Goal: Task Accomplishment & Management: Use online tool/utility

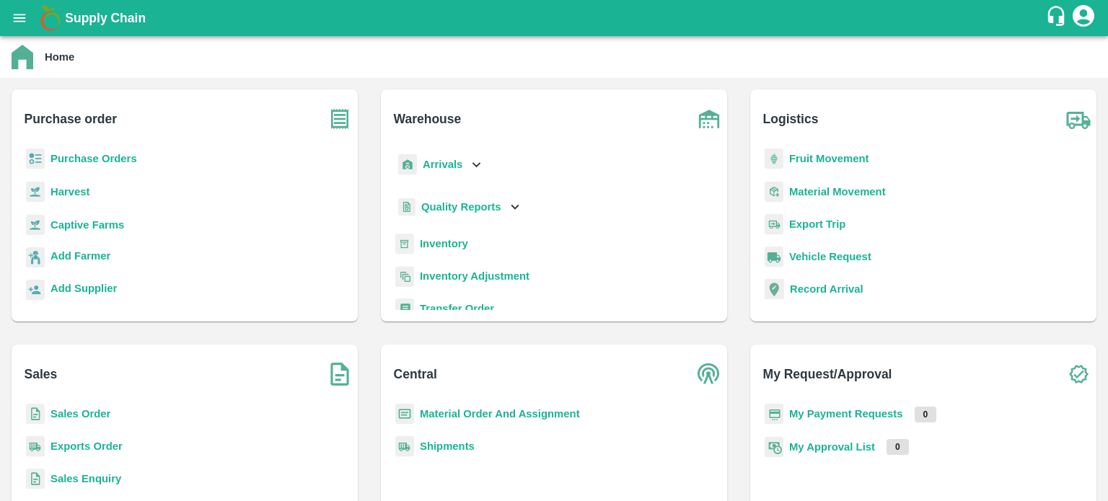
click at [445, 242] on b "Inventory" at bounding box center [444, 244] width 48 height 12
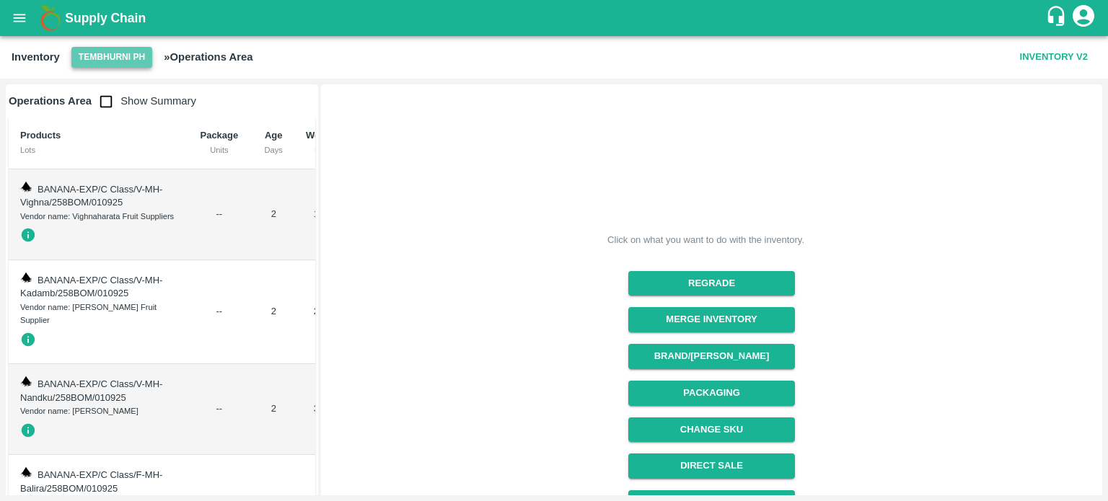
click at [109, 57] on button "Tembhurni PH" at bounding box center [111, 57] width 81 height 21
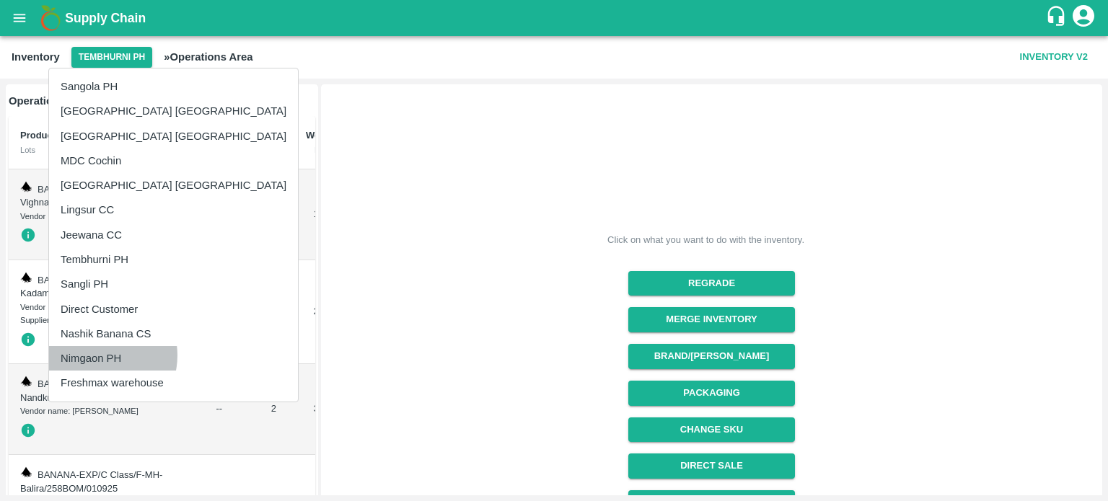
click at [99, 355] on li "Nimgaon PH" at bounding box center [173, 358] width 249 height 25
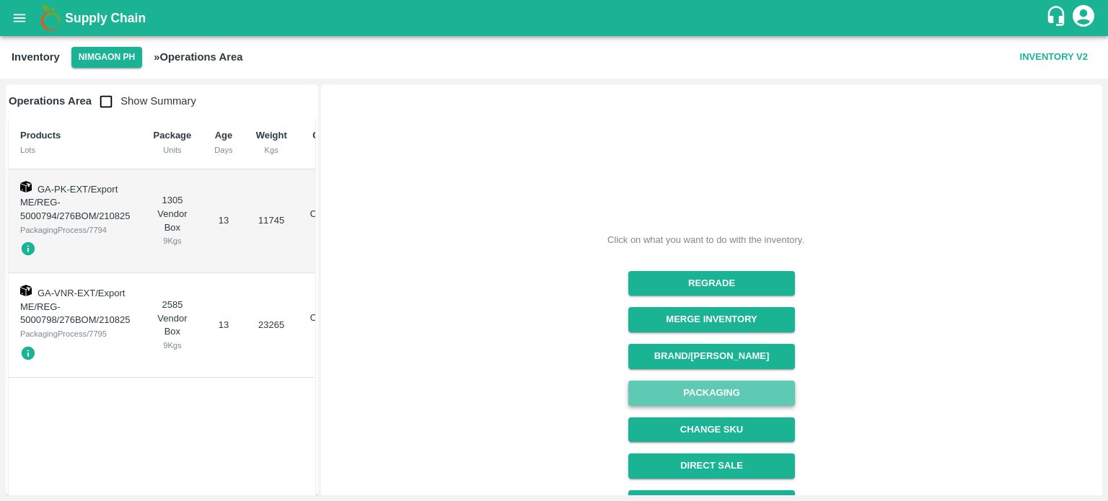
click at [694, 389] on button "Packaging" at bounding box center [711, 393] width 167 height 25
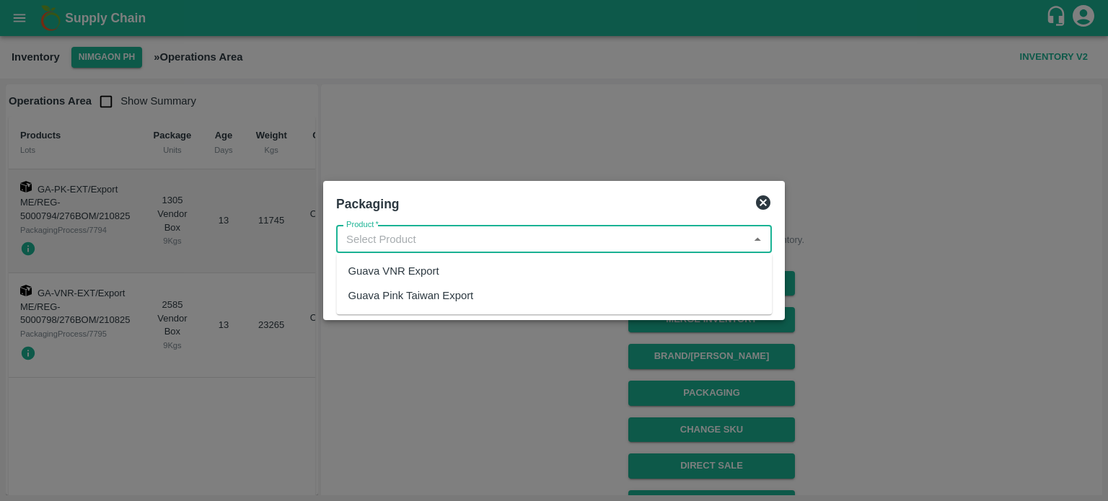
click at [442, 235] on input "Product   *" at bounding box center [541, 239] width 403 height 19
click at [440, 273] on div "Guava VNR Export" at bounding box center [554, 271] width 436 height 25
type input "Guava VNR Export"
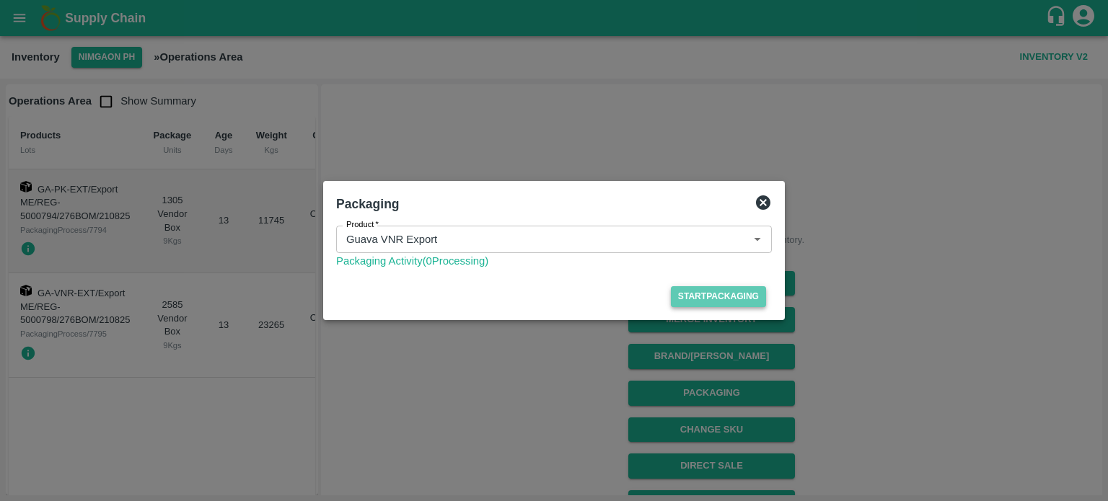
click at [727, 292] on button "Start Packaging" at bounding box center [718, 296] width 95 height 21
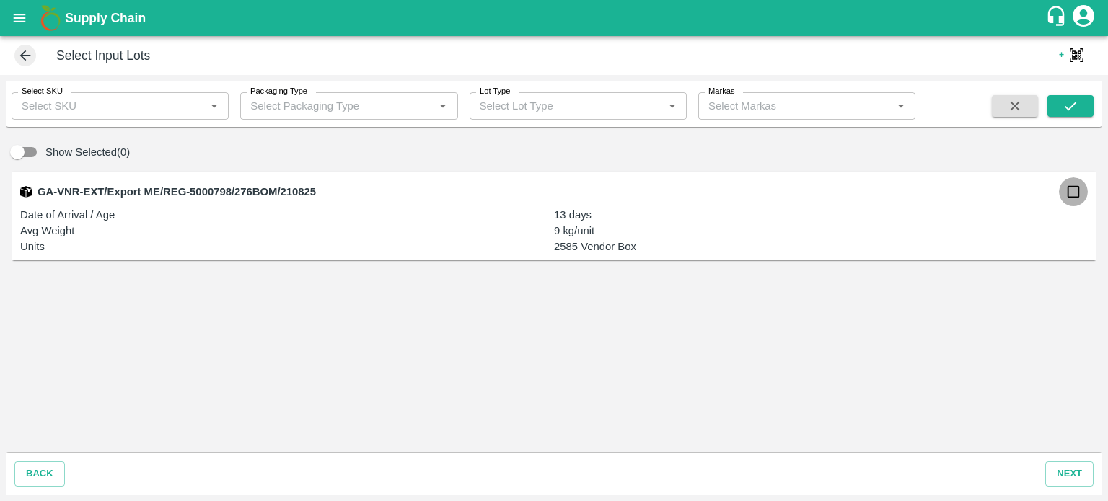
click at [1079, 191] on input "checkbox" at bounding box center [1072, 191] width 29 height 29
checkbox input "true"
click at [1064, 474] on button "next" at bounding box center [1069, 473] width 48 height 25
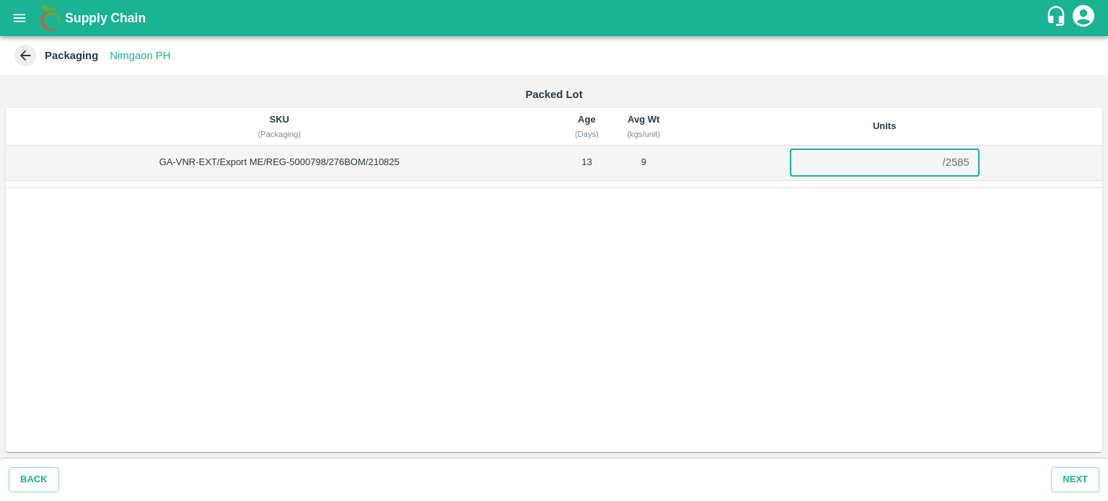
click at [865, 158] on input "number" at bounding box center [863, 162] width 147 height 27
type input "2585"
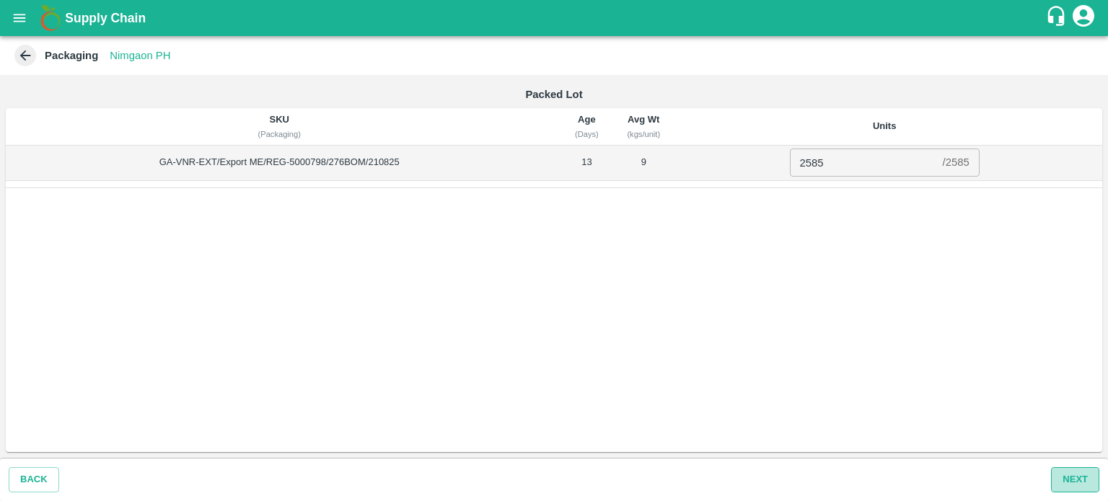
click at [1074, 479] on button "Next" at bounding box center [1075, 479] width 48 height 25
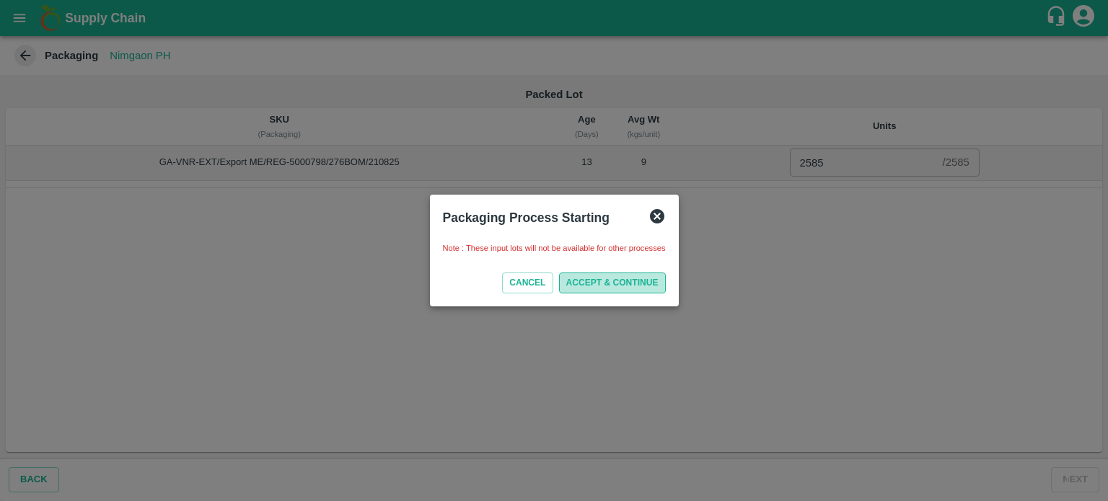
click at [624, 277] on button "ACCEPT & CONTINUE" at bounding box center [612, 283] width 107 height 21
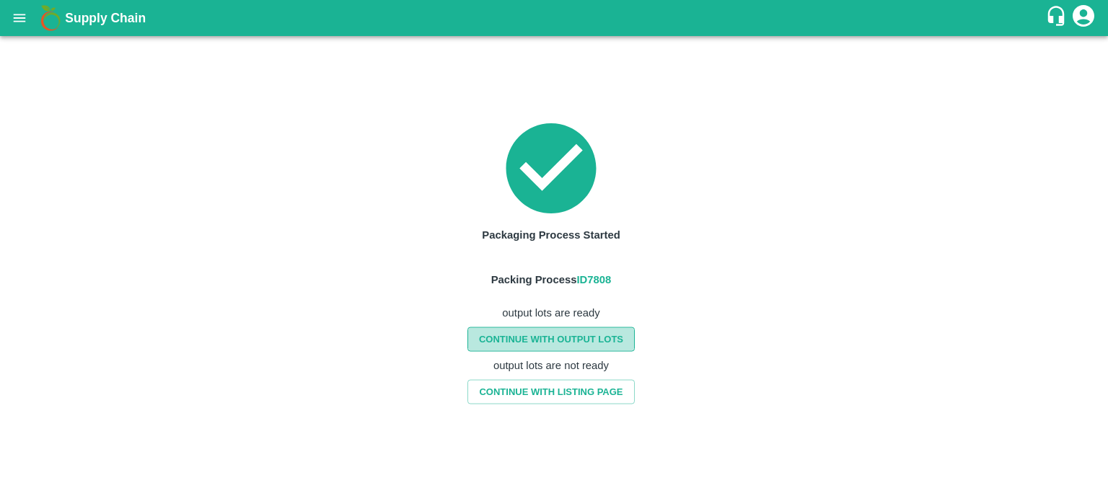
click at [531, 340] on link "CONTINUE WITH OUTPUT LOTS" at bounding box center [550, 339] width 167 height 25
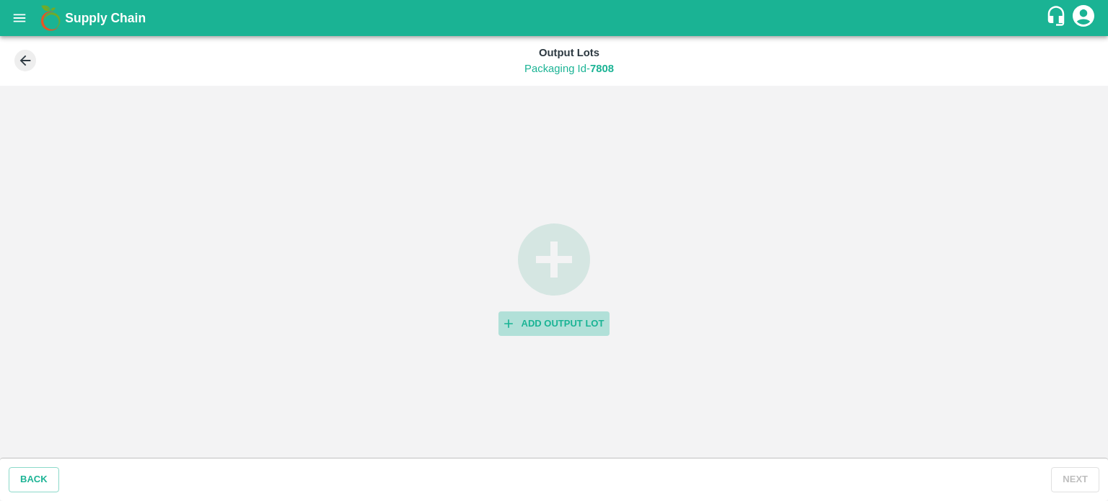
click at [521, 327] on button "Add Output Lot" at bounding box center [554, 323] width 112 height 25
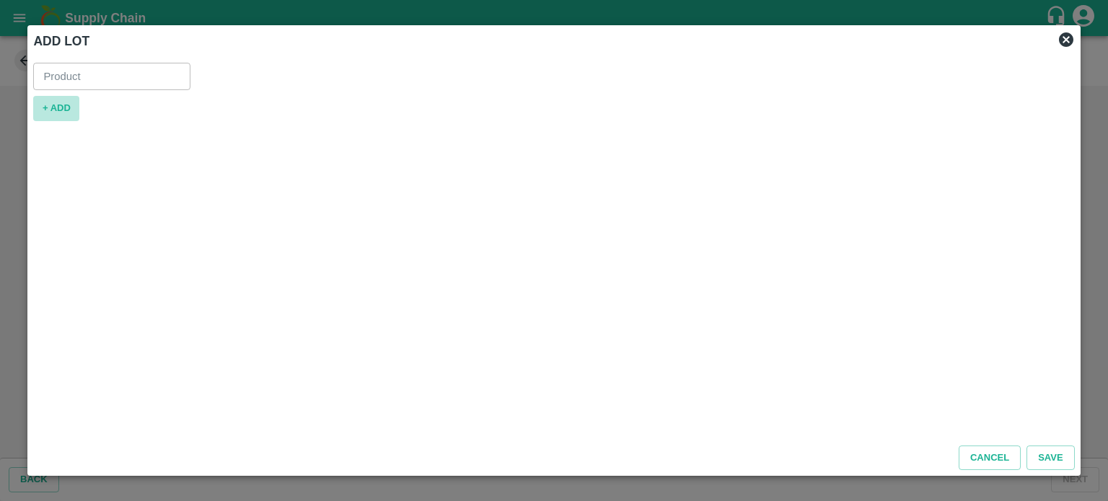
click at [68, 105] on button "+ ADD" at bounding box center [56, 108] width 46 height 25
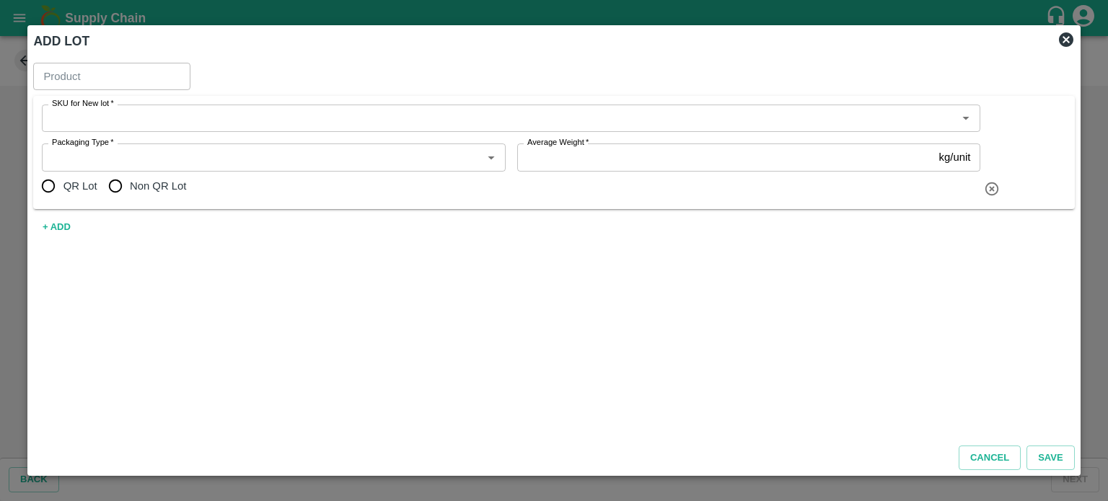
type input "Guava VNR Export"
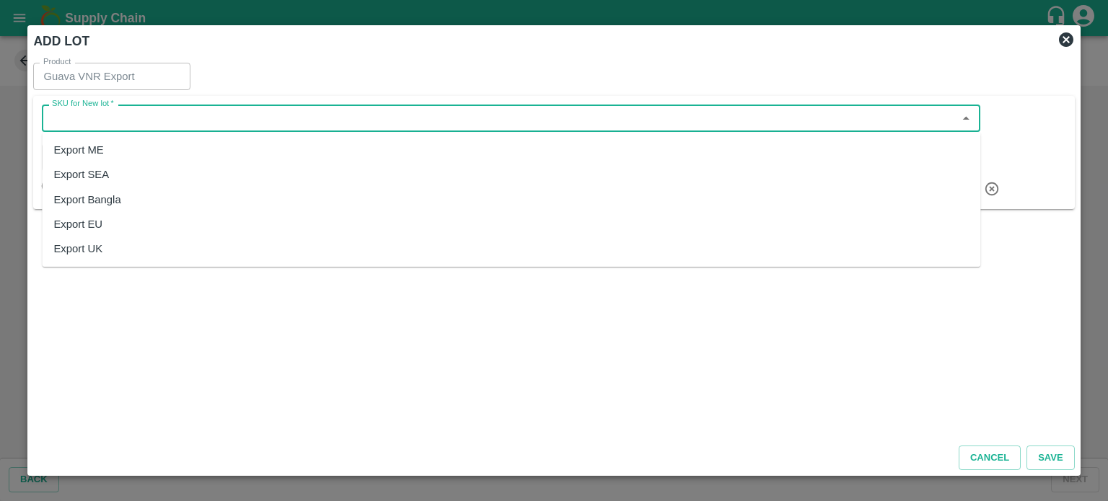
click at [147, 120] on input "SKU for New lot   *" at bounding box center [499, 118] width 906 height 19
click at [141, 159] on div "Export ME" at bounding box center [511, 150] width 938 height 25
type input "Export ME"
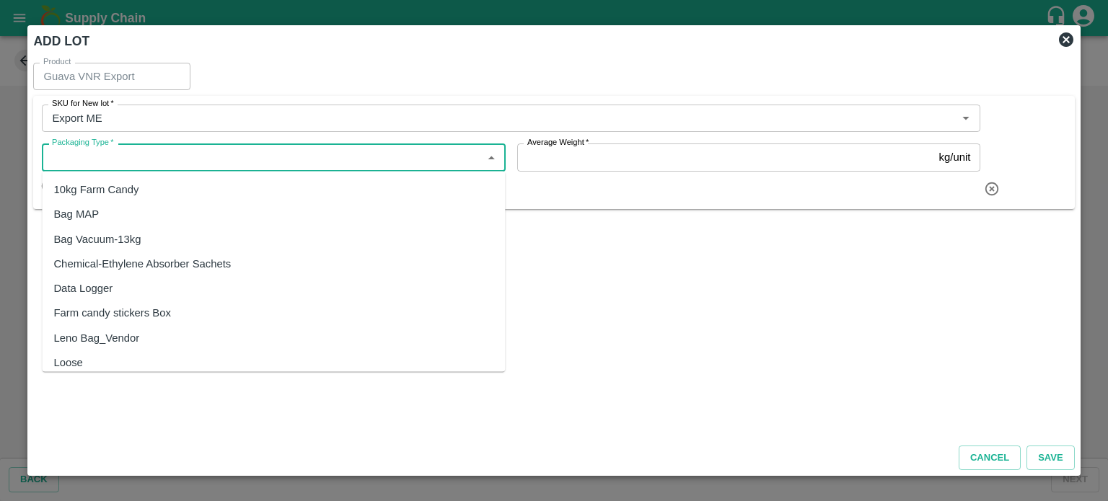
click at [142, 164] on input "Packaging Type   *" at bounding box center [261, 157] width 430 height 19
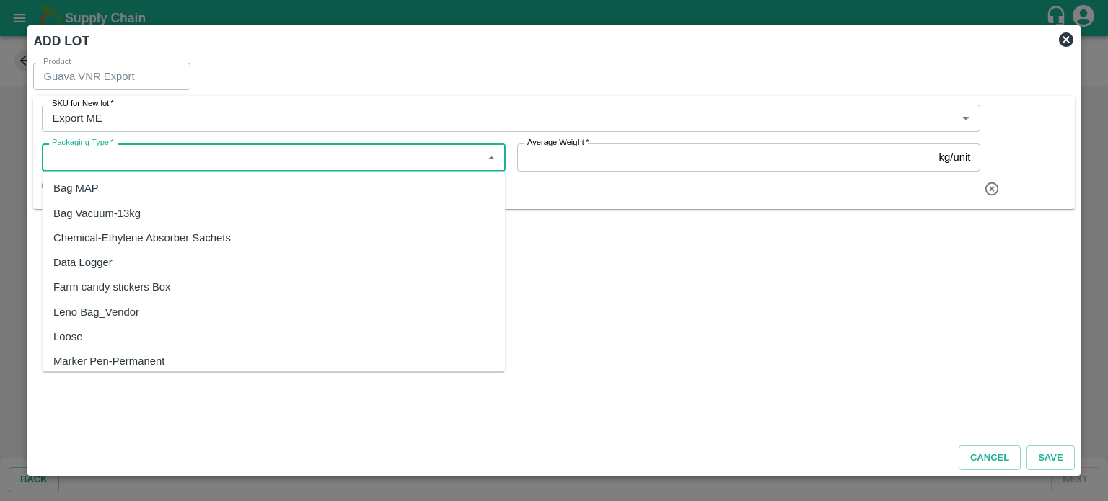
scroll to position [132, 0]
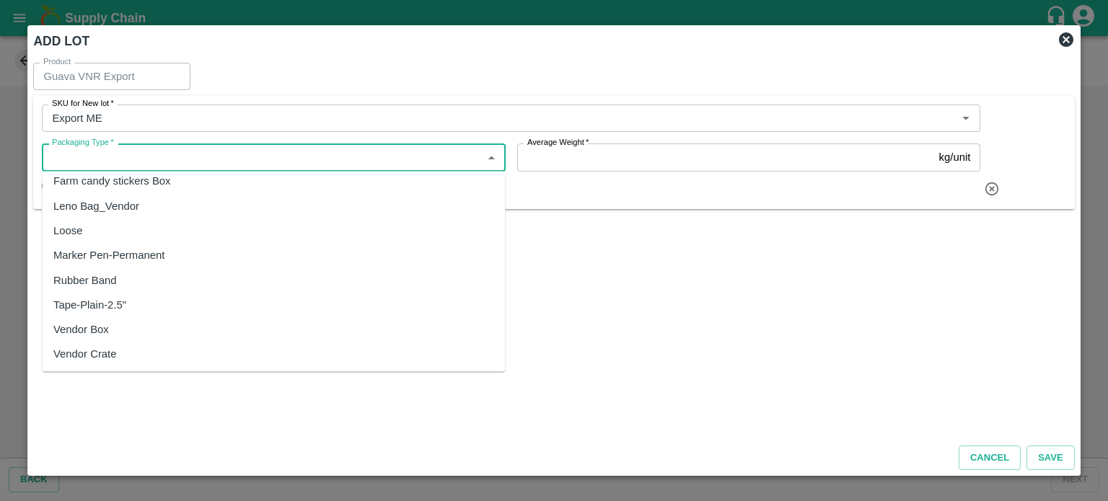
click at [87, 325] on div "Vendor Box" at bounding box center [81, 330] width 56 height 16
type input "Vendor Box"
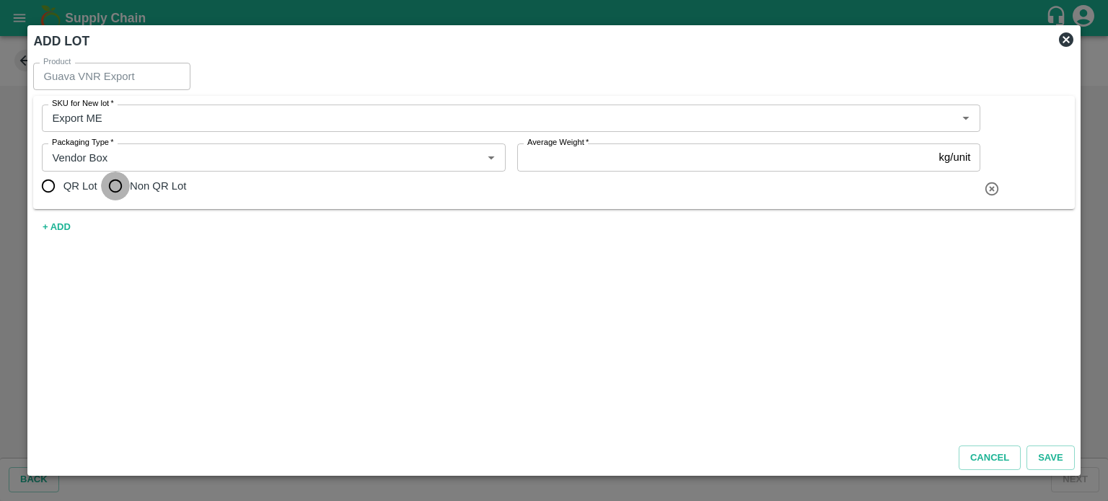
click at [112, 194] on input "Non QR Lot" at bounding box center [115, 186] width 29 height 29
radio input "true"
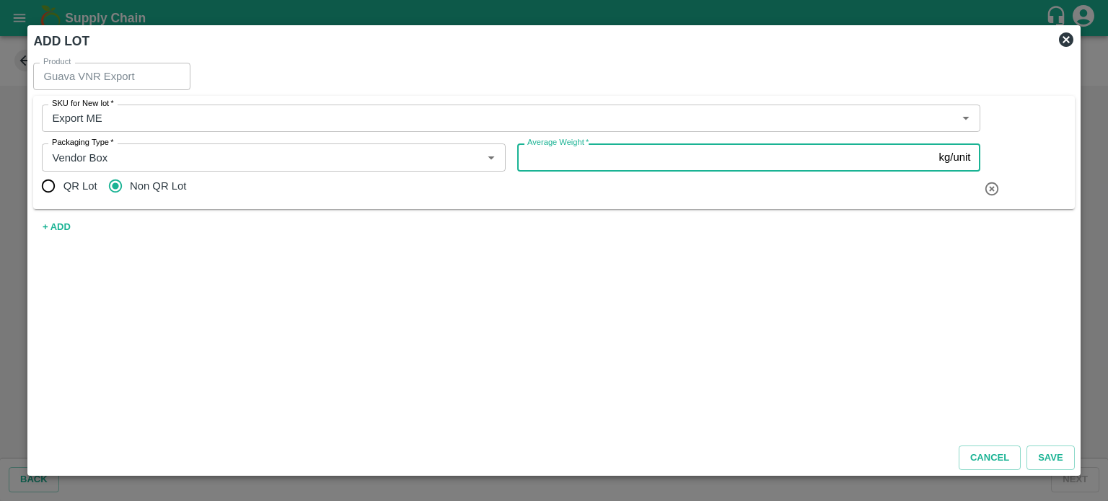
click at [583, 159] on input "Average Weight   *" at bounding box center [725, 156] width 416 height 27
type input "9"
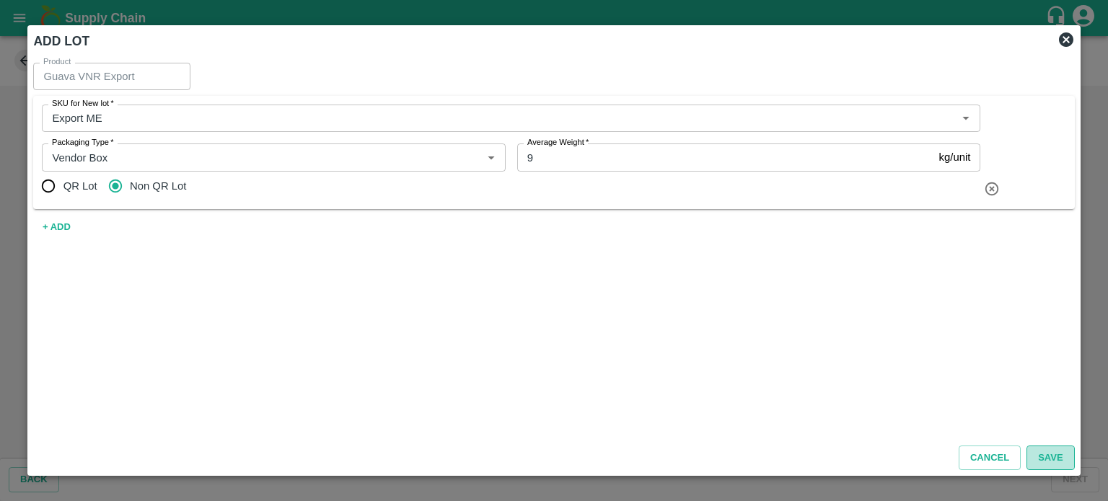
click at [1051, 454] on button "Save" at bounding box center [1050, 458] width 48 height 25
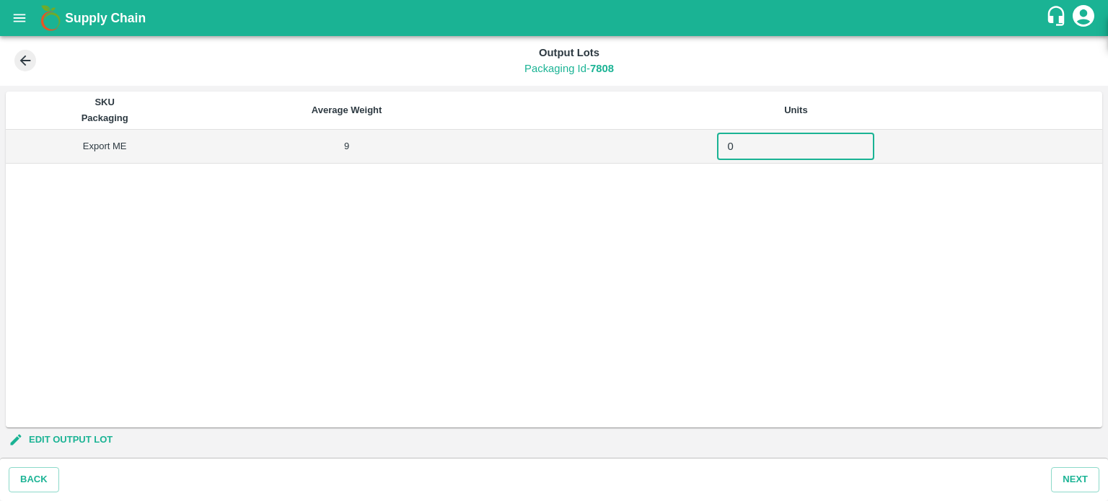
click at [778, 149] on input "0" at bounding box center [795, 146] width 157 height 27
type input "2585"
click at [1067, 476] on button "Next" at bounding box center [1075, 479] width 48 height 25
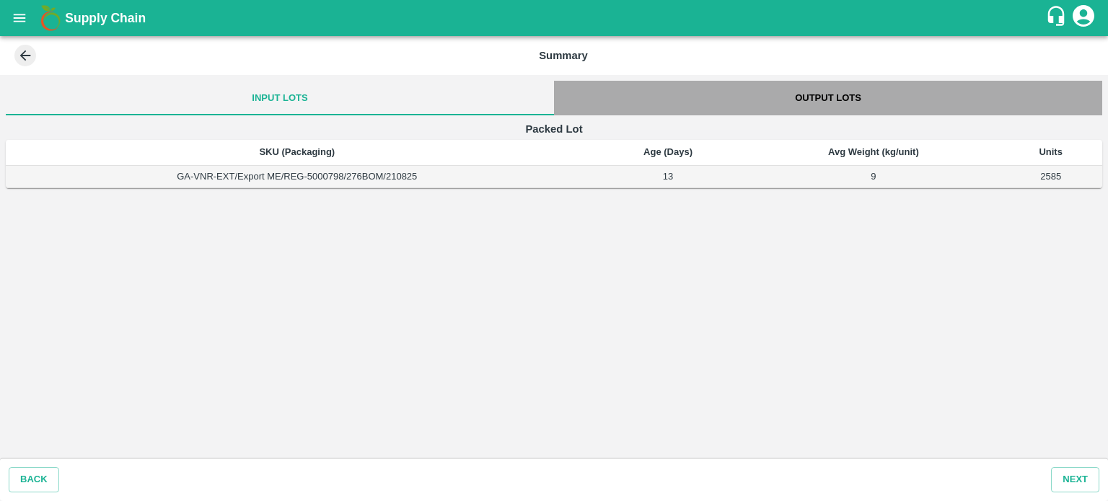
click at [824, 102] on button "Output Lots" at bounding box center [828, 98] width 548 height 35
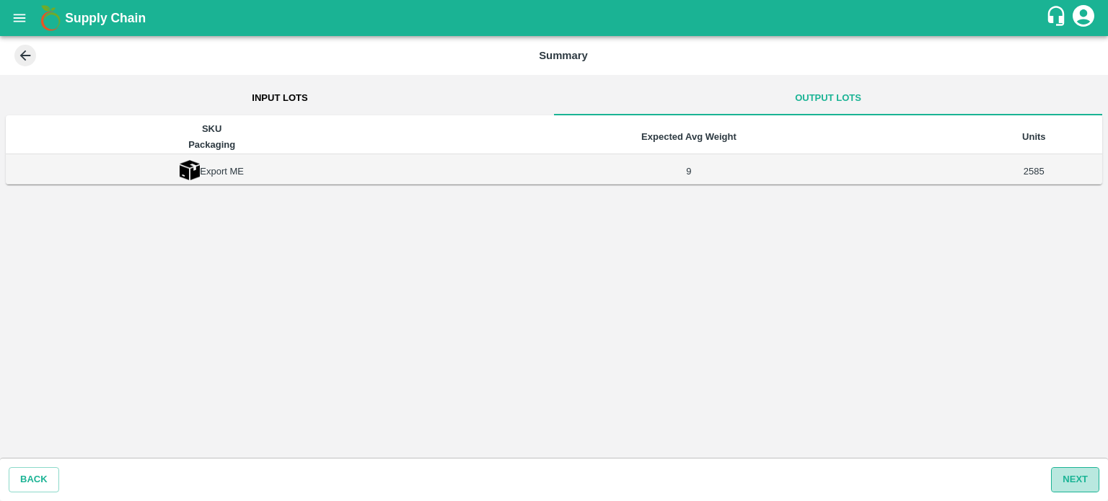
click at [1079, 475] on button "Next" at bounding box center [1075, 479] width 48 height 25
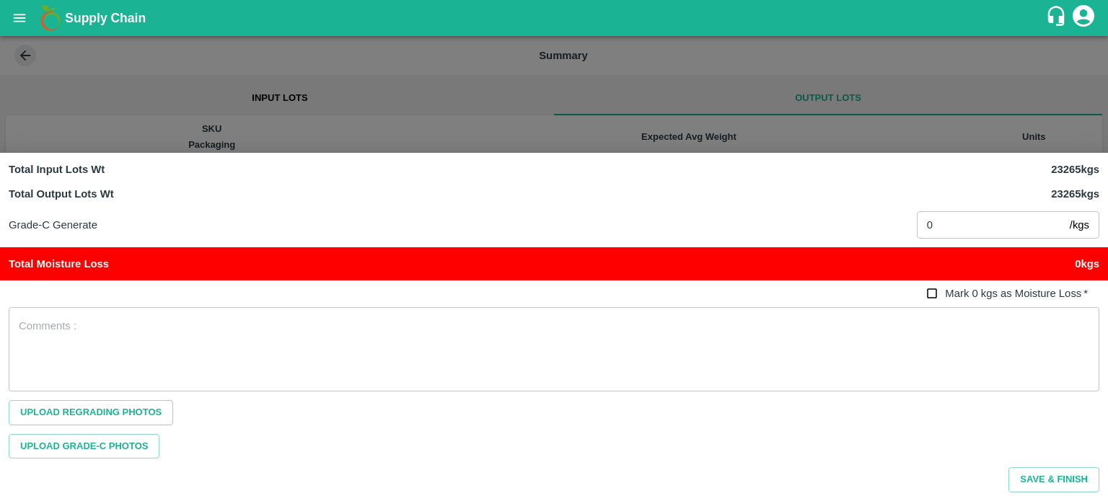
click at [764, 77] on div at bounding box center [554, 250] width 1108 height 501
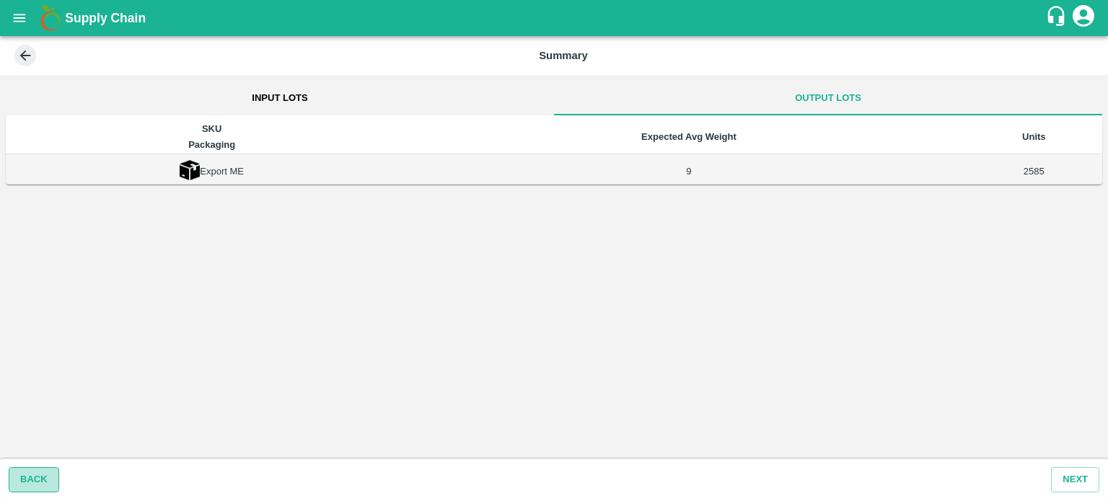
click at [45, 474] on button "BACK" at bounding box center [34, 479] width 50 height 25
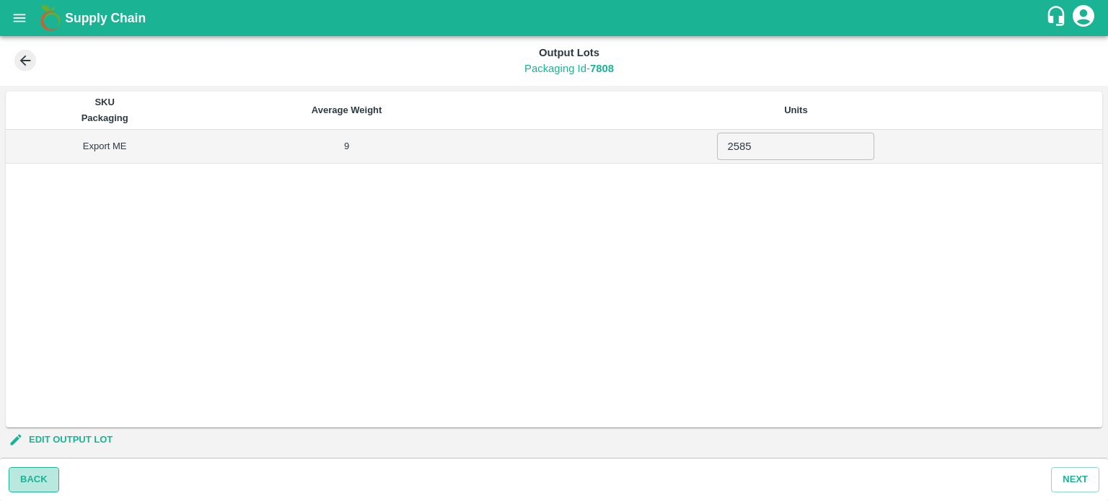
click at [27, 481] on button "BACK" at bounding box center [34, 479] width 50 height 25
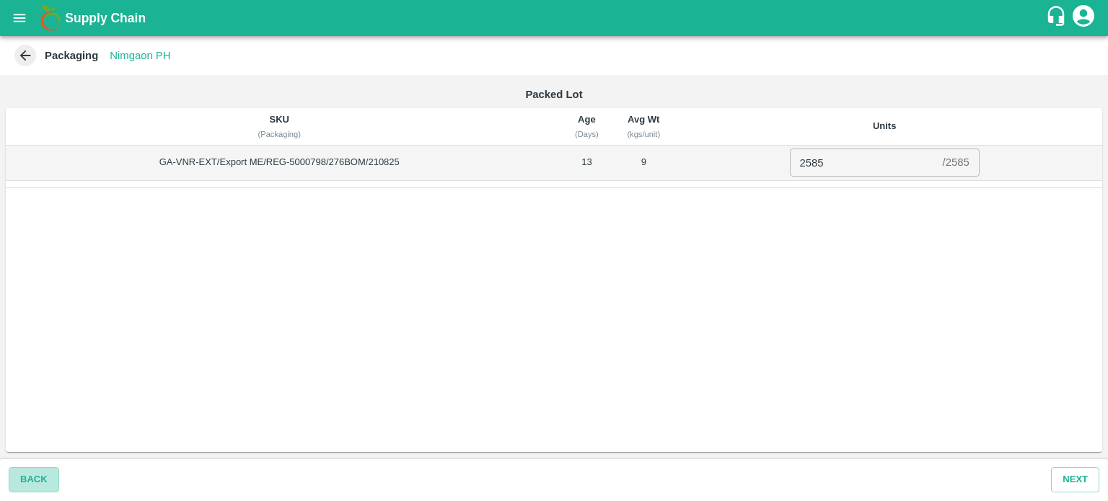
click at [27, 481] on button "Back" at bounding box center [34, 479] width 50 height 25
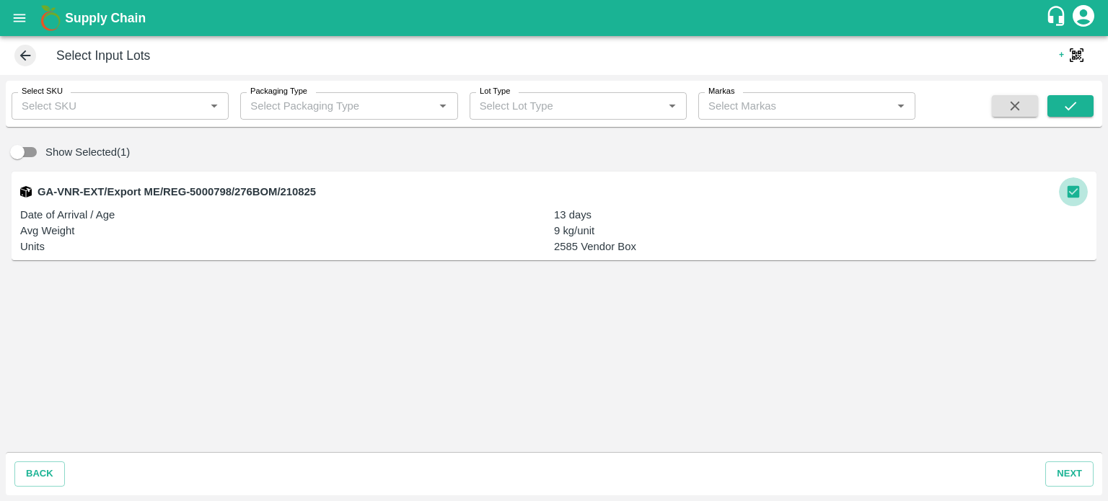
click at [1068, 192] on input "checkbox" at bounding box center [1072, 191] width 29 height 29
checkbox input "false"
click at [28, 468] on button "back" at bounding box center [39, 473] width 50 height 25
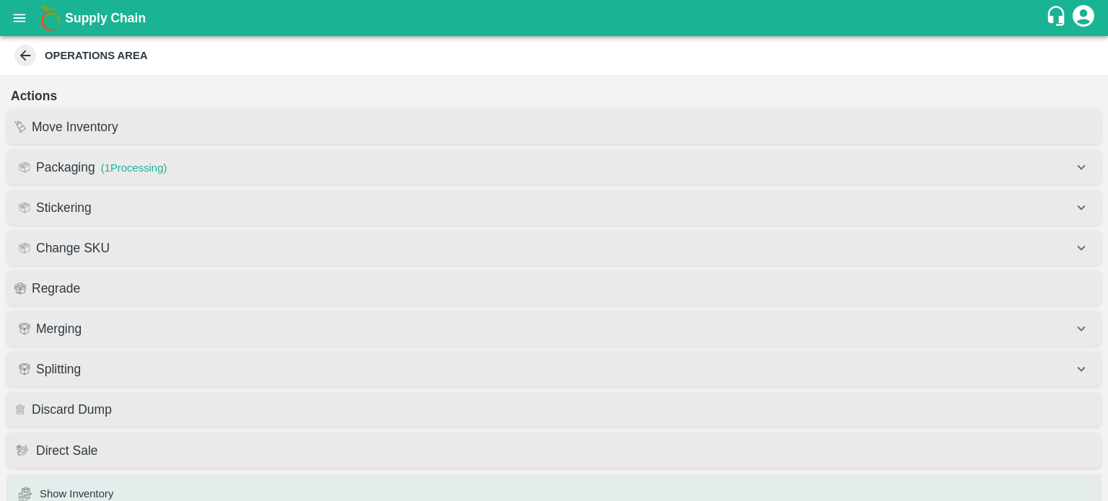
click at [133, 164] on p "( 1 Processing)" at bounding box center [134, 168] width 66 height 16
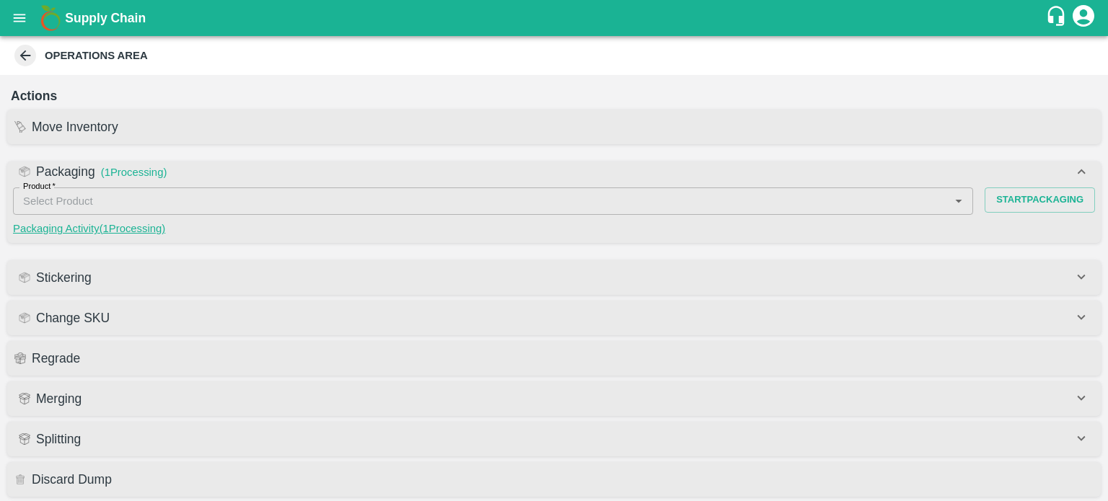
click at [112, 230] on link "Packaging Activity( 1 Processing)" at bounding box center [89, 229] width 152 height 12
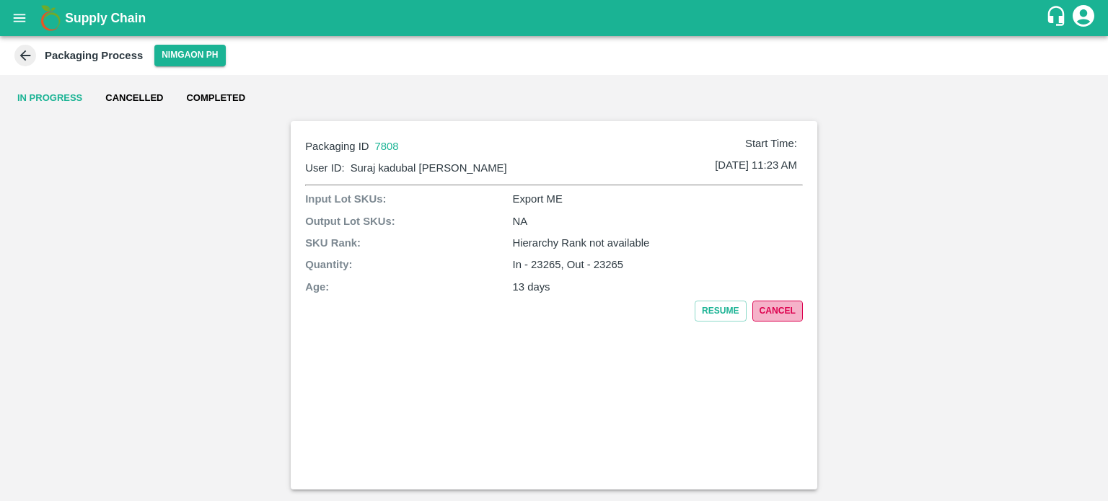
click at [779, 311] on button "Cancel" at bounding box center [777, 311] width 50 height 21
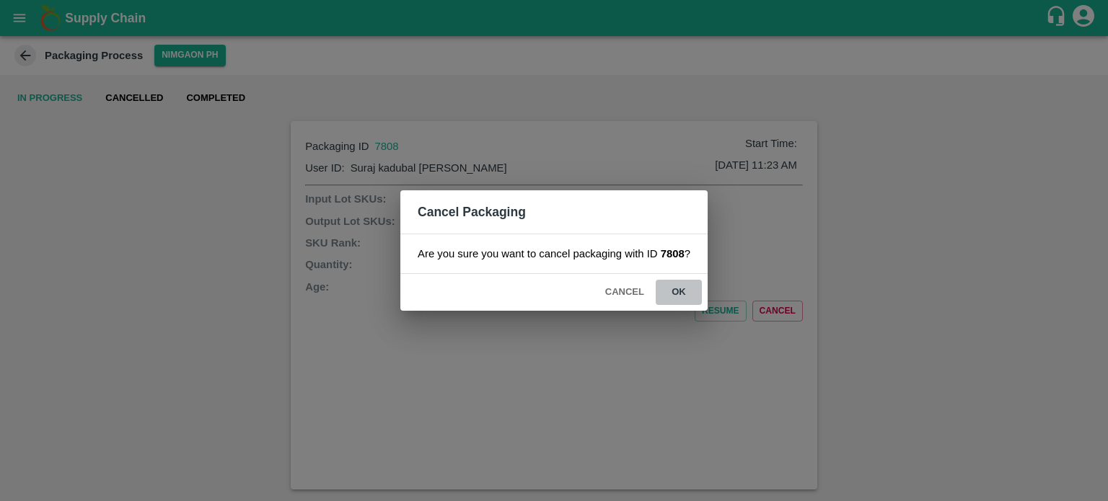
click at [675, 293] on button "ok" at bounding box center [678, 292] width 46 height 25
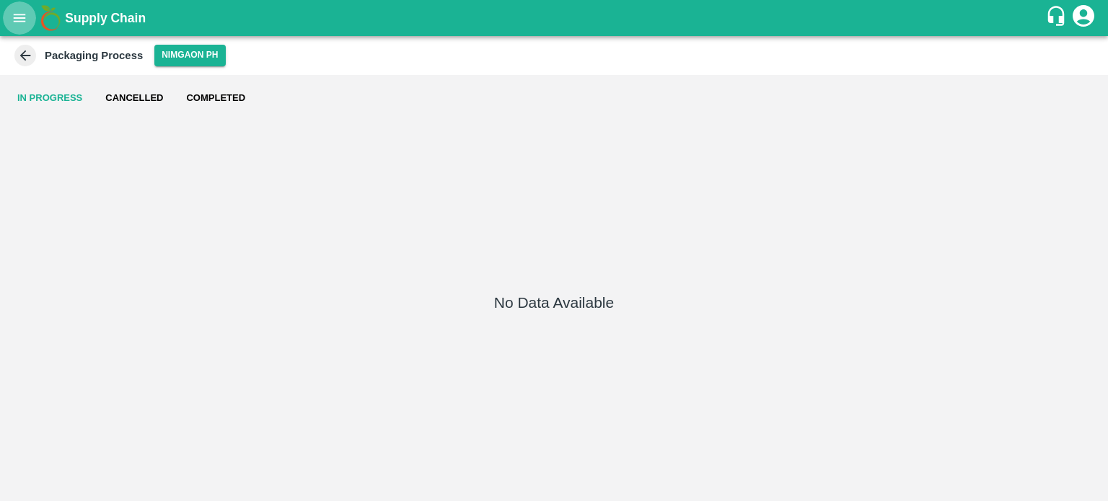
click at [23, 14] on icon "open drawer" at bounding box center [20, 18] width 16 height 16
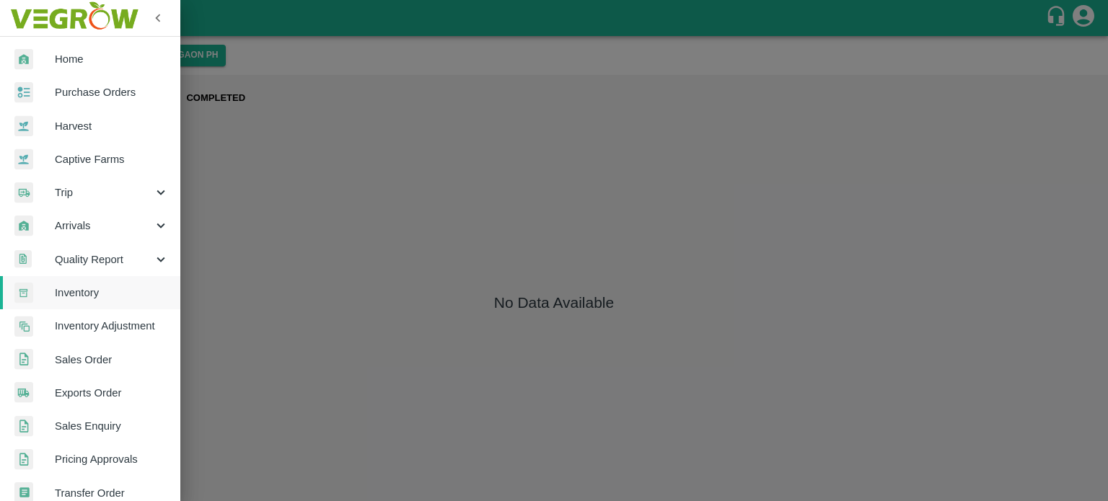
click at [157, 224] on icon at bounding box center [161, 226] width 16 height 16
click at [93, 292] on span "DC Arrivals" at bounding box center [117, 293] width 102 height 16
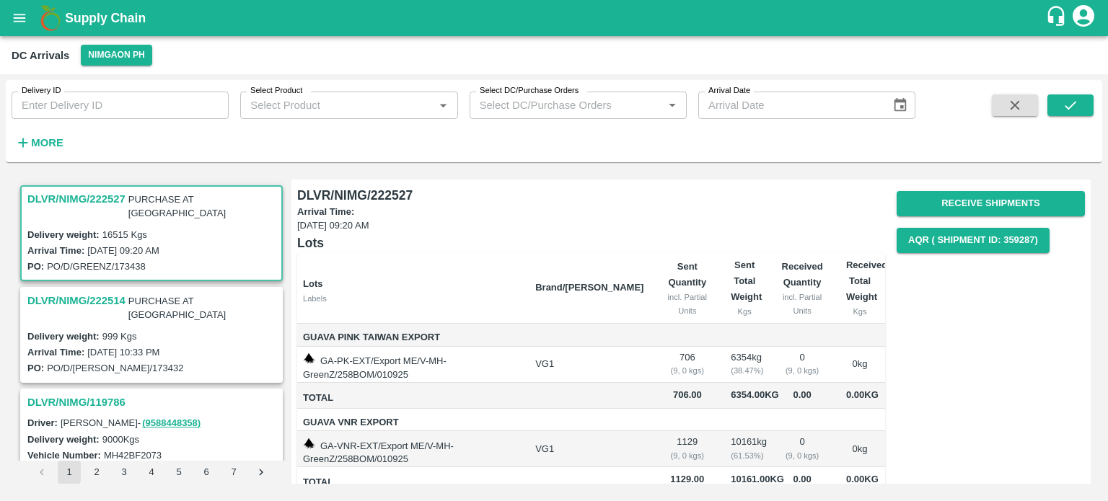
click at [106, 291] on h3 "DLVR/NIMG/222514" at bounding box center [76, 300] width 98 height 19
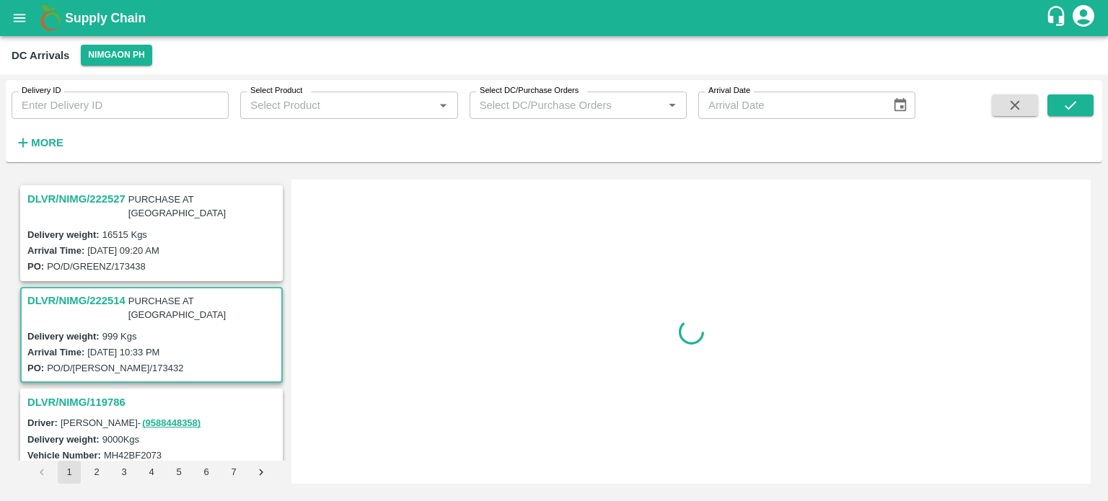
scroll to position [98, 0]
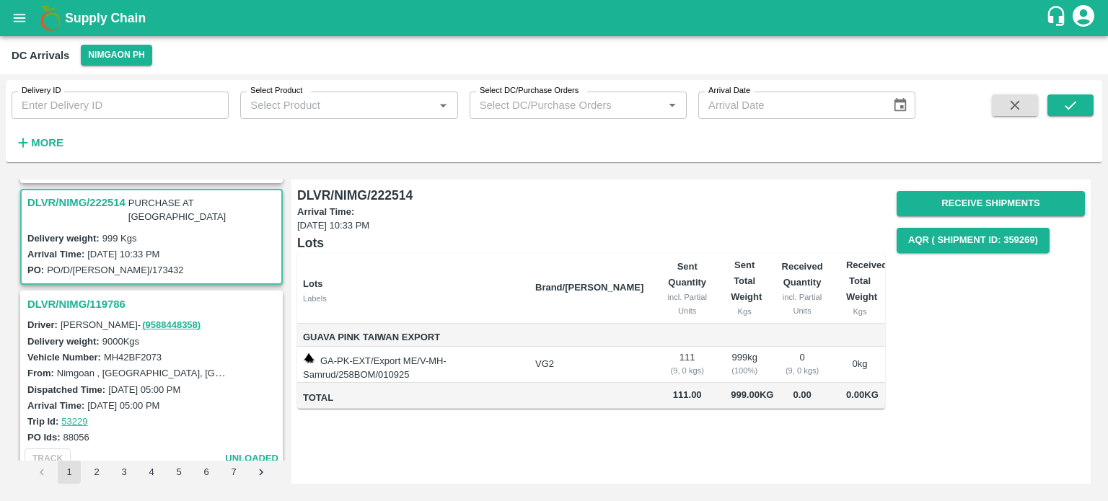
click at [756, 354] on td "999 kg ( 100 %)" at bounding box center [744, 365] width 50 height 36
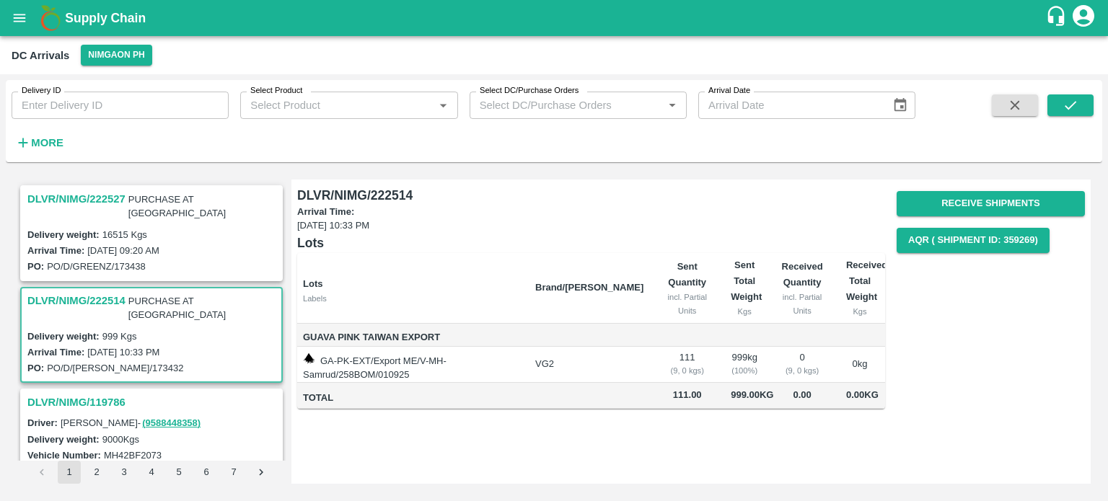
click at [109, 202] on h3 "DLVR/NIMG/222527" at bounding box center [76, 199] width 98 height 19
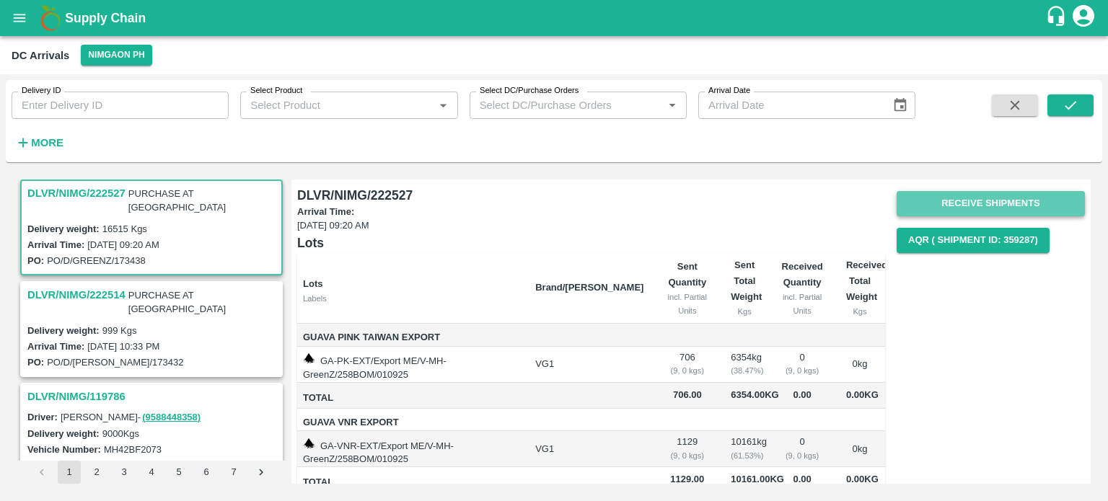
click at [993, 196] on button "Receive Shipments" at bounding box center [990, 203] width 188 height 25
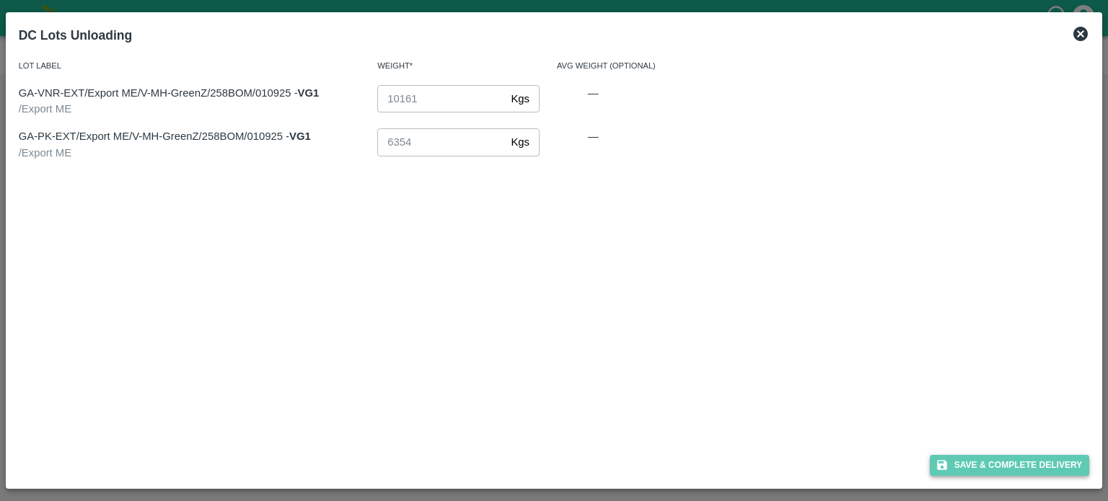
click at [996, 458] on button "Save & Complete Delivery" at bounding box center [1009, 465] width 160 height 21
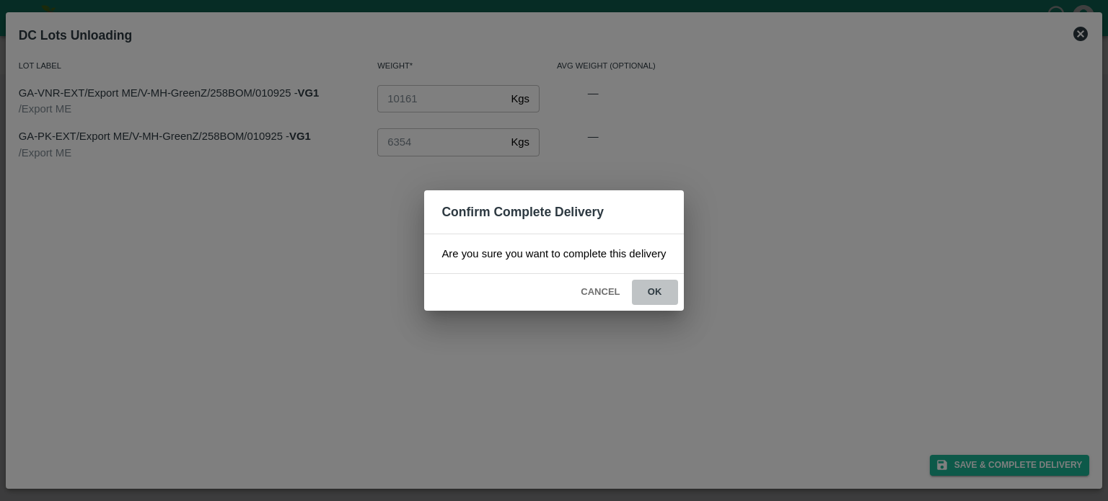
click at [650, 294] on button "ok" at bounding box center [655, 292] width 46 height 25
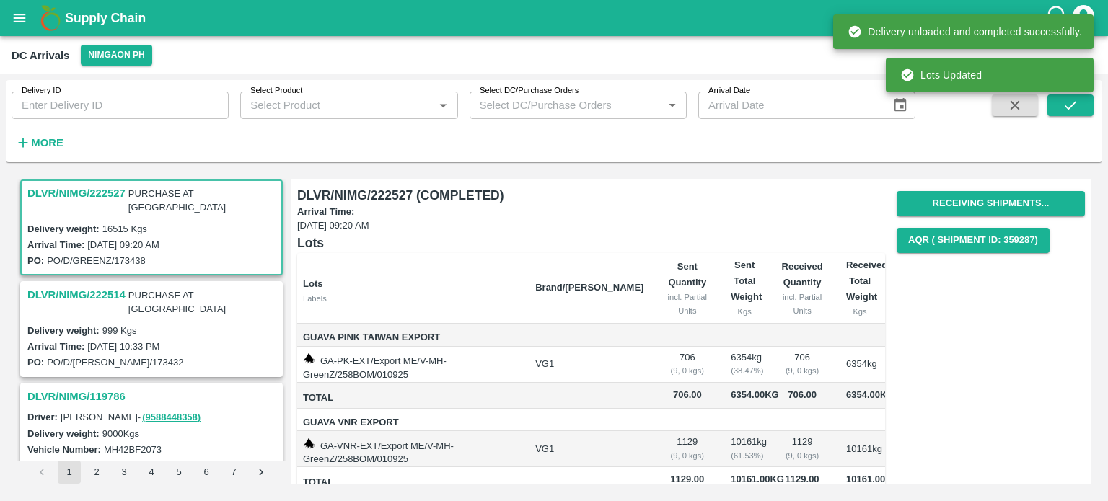
click at [113, 286] on h3 "DLVR/NIMG/222514" at bounding box center [76, 295] width 98 height 19
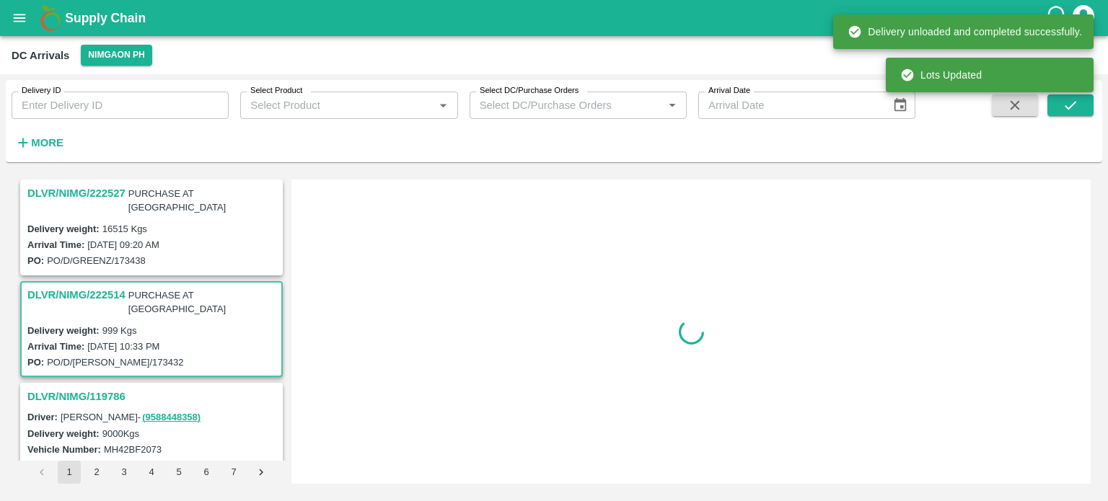
scroll to position [98, 0]
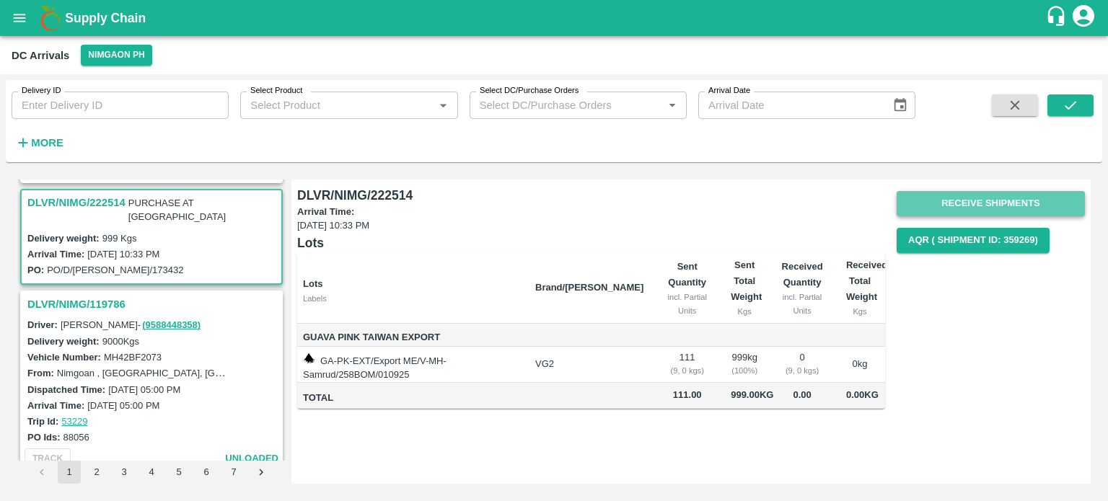
click at [989, 198] on button "Receive Shipments" at bounding box center [990, 203] width 188 height 25
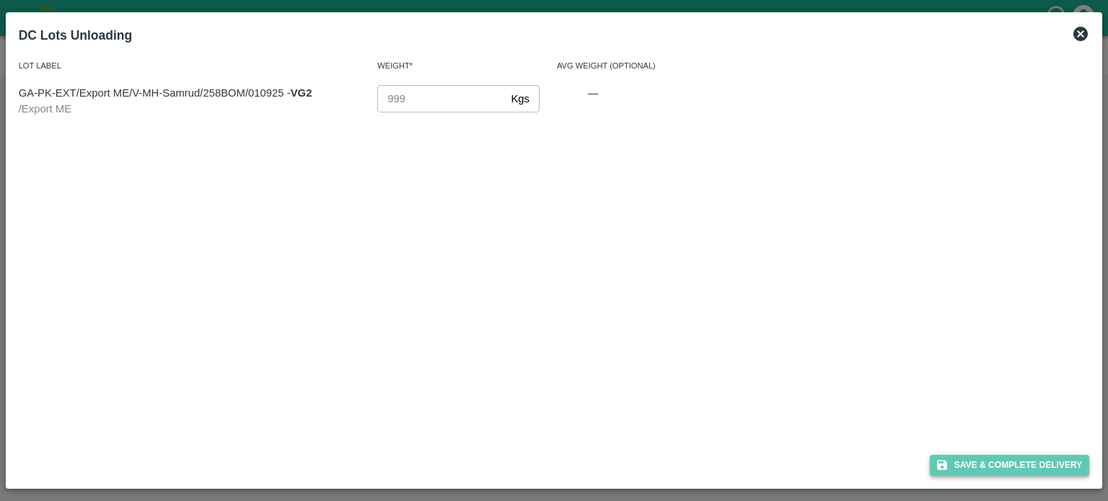
click at [996, 460] on button "Save & Complete Delivery" at bounding box center [1009, 465] width 160 height 21
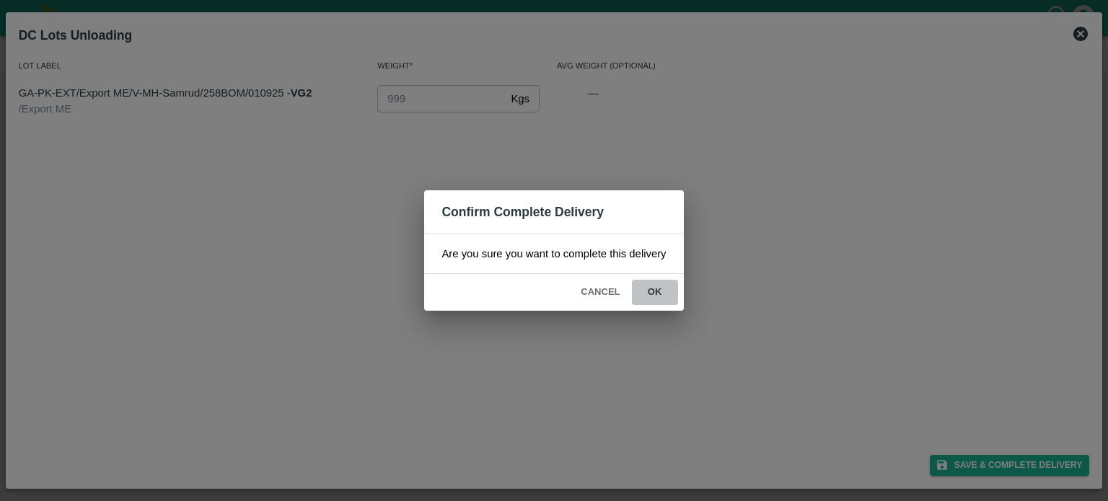
click at [647, 291] on button "ok" at bounding box center [655, 292] width 46 height 25
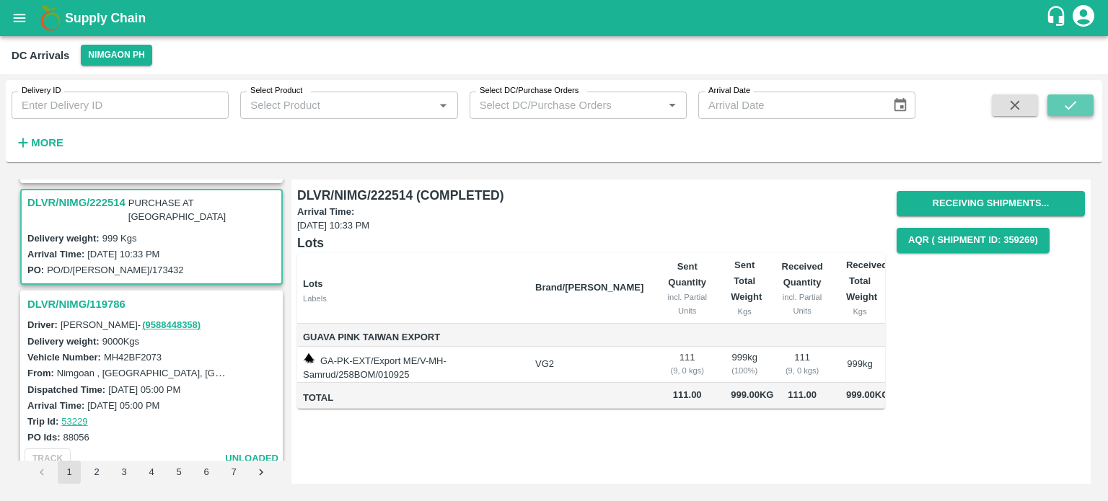
click at [1080, 107] on button "submit" at bounding box center [1070, 105] width 46 height 22
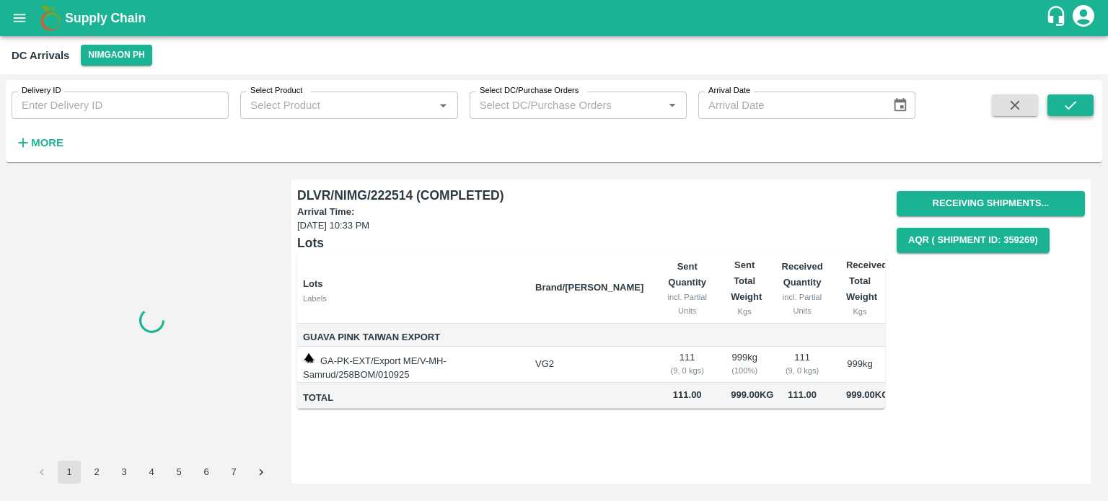
scroll to position [0, 0]
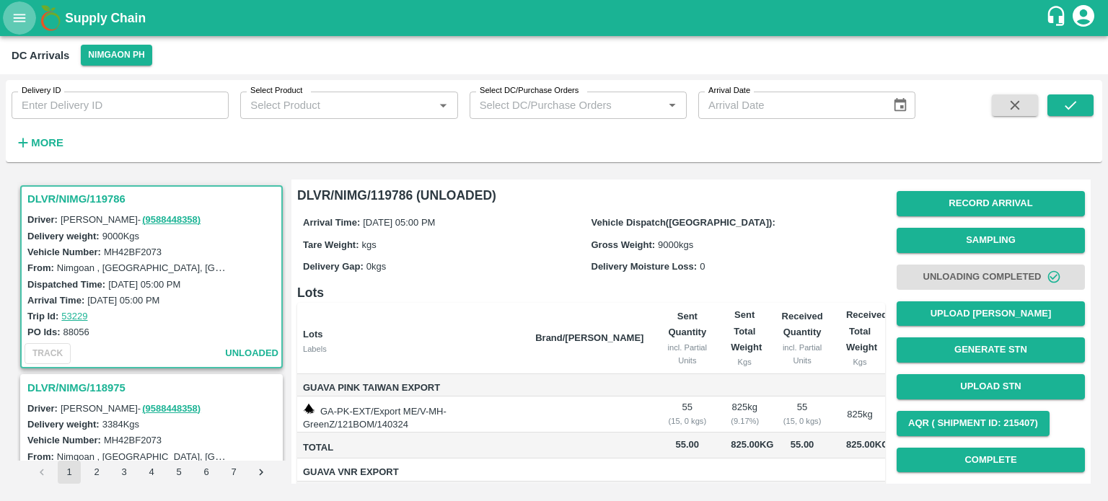
click at [27, 25] on button "open drawer" at bounding box center [19, 17] width 33 height 33
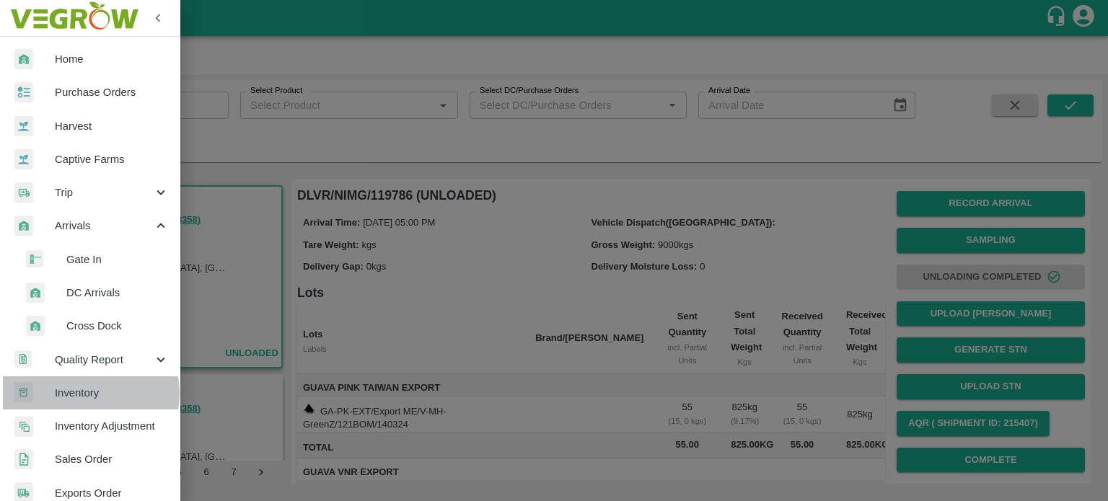
click at [80, 394] on span "Inventory" at bounding box center [112, 393] width 114 height 16
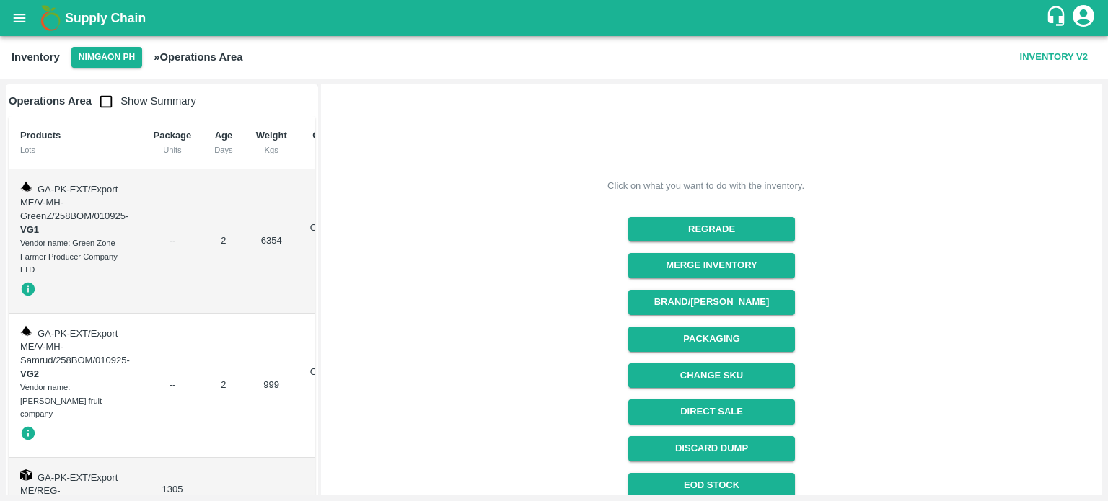
scroll to position [55, 0]
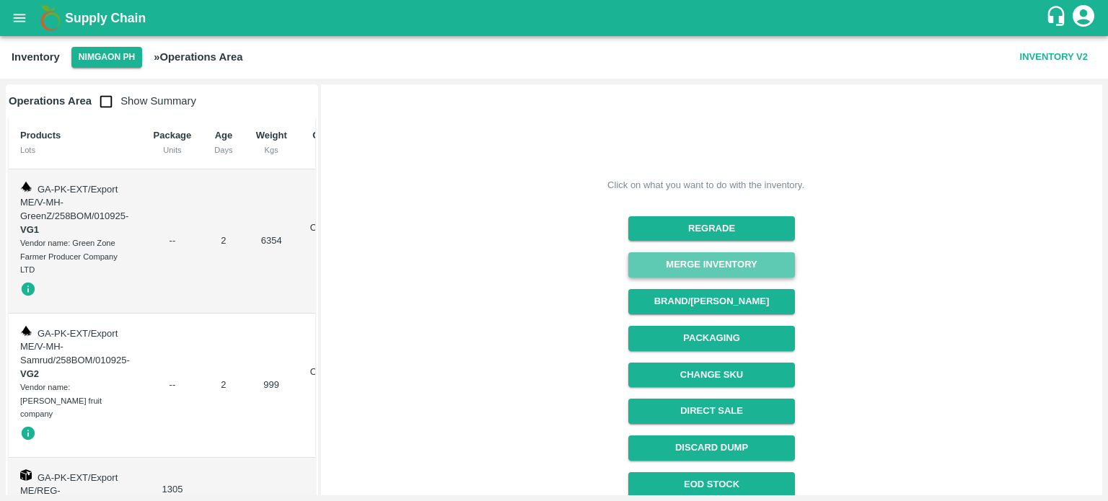
click at [714, 262] on button "Merge Inventory" at bounding box center [711, 264] width 167 height 25
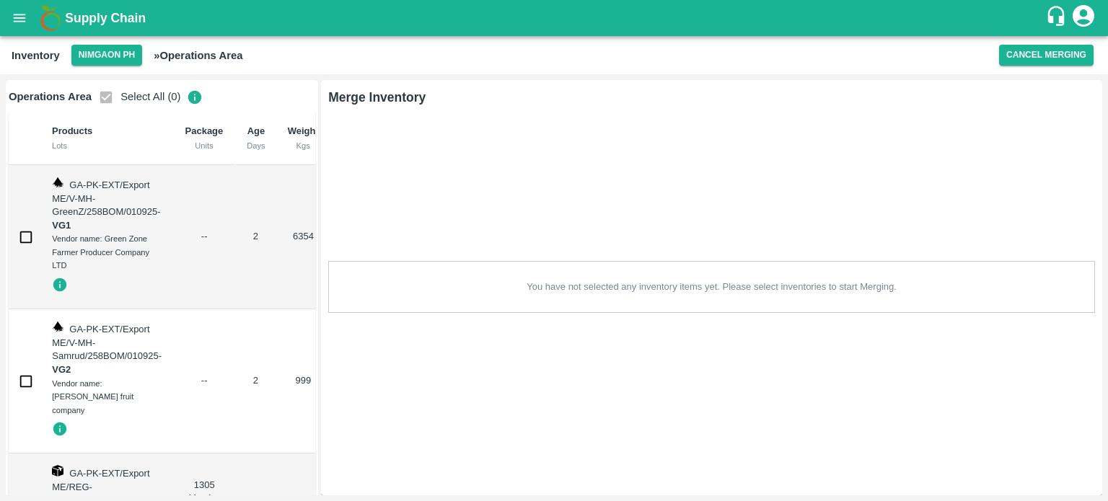
scroll to position [0, 0]
click at [1025, 56] on button "Cancel Merging" at bounding box center [1046, 55] width 94 height 21
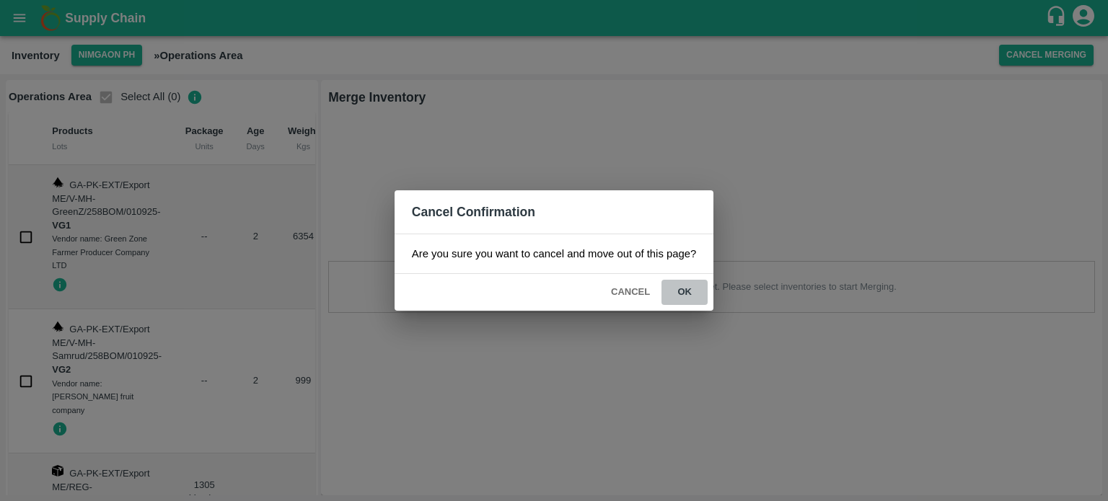
click at [685, 290] on button "ok" at bounding box center [684, 292] width 46 height 25
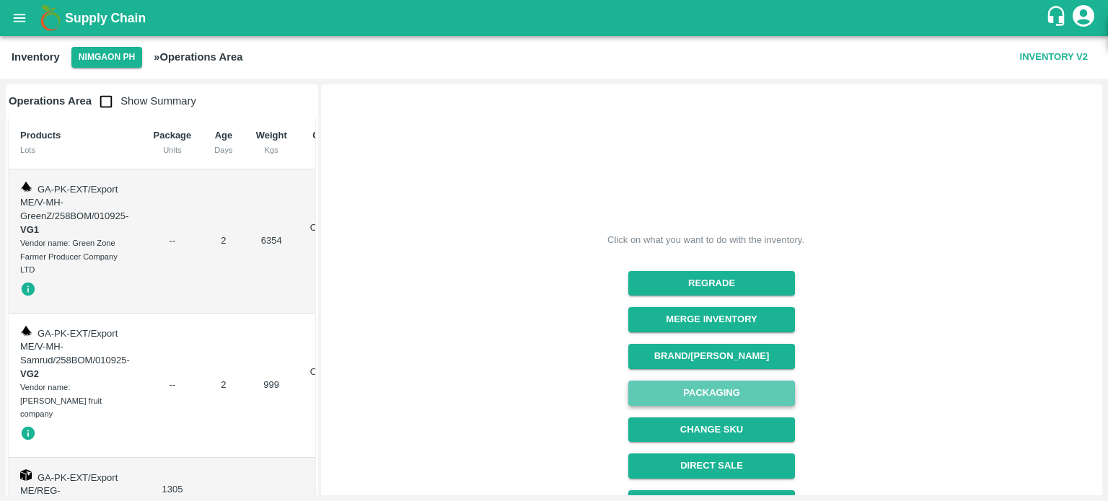
click at [721, 394] on button "Packaging" at bounding box center [711, 393] width 167 height 25
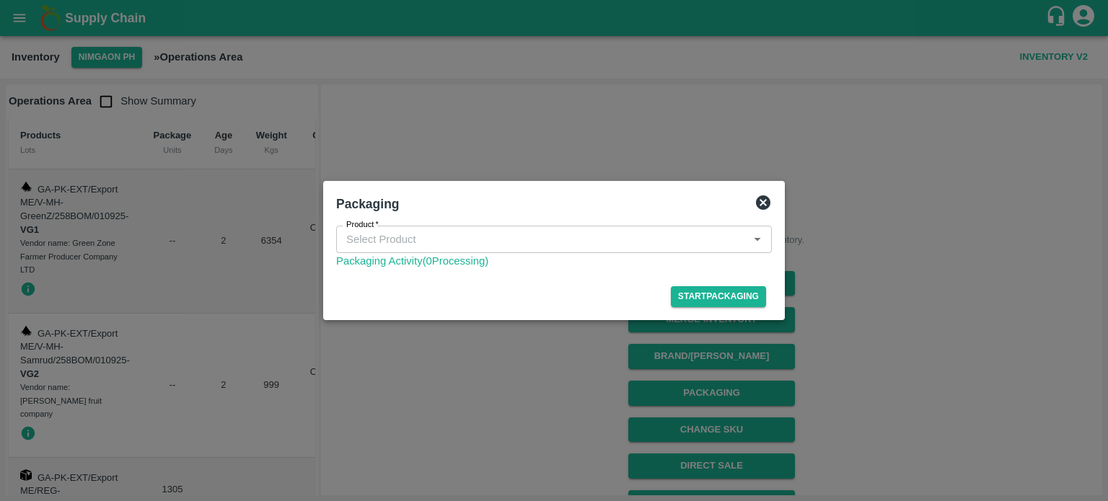
click at [473, 251] on div "Product" at bounding box center [554, 239] width 436 height 27
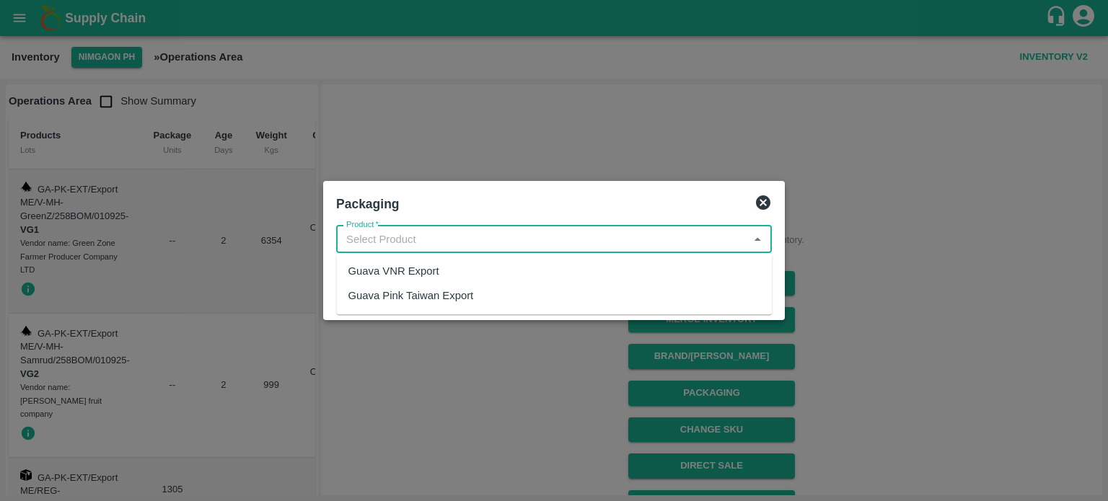
click at [438, 291] on div "Guava Pink Taiwan Export" at bounding box center [410, 296] width 125 height 16
type input "Guava Pink Taiwan Export"
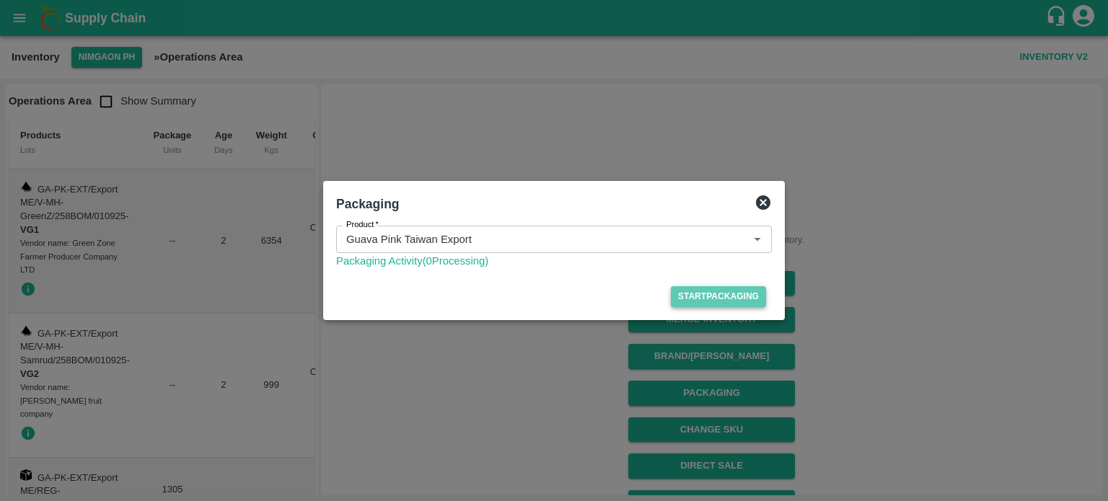
click at [720, 291] on button "Start Packaging" at bounding box center [718, 296] width 95 height 21
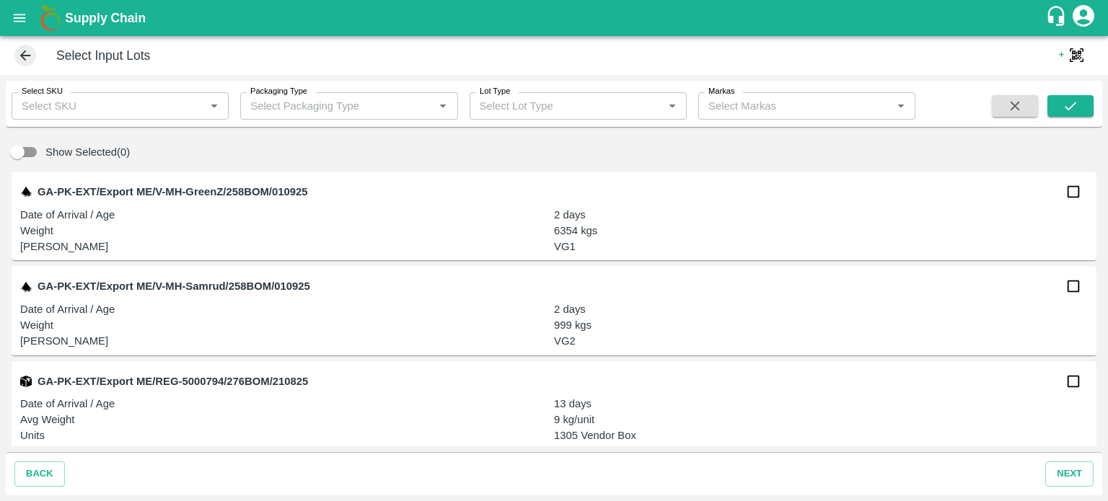
scroll to position [9, 0]
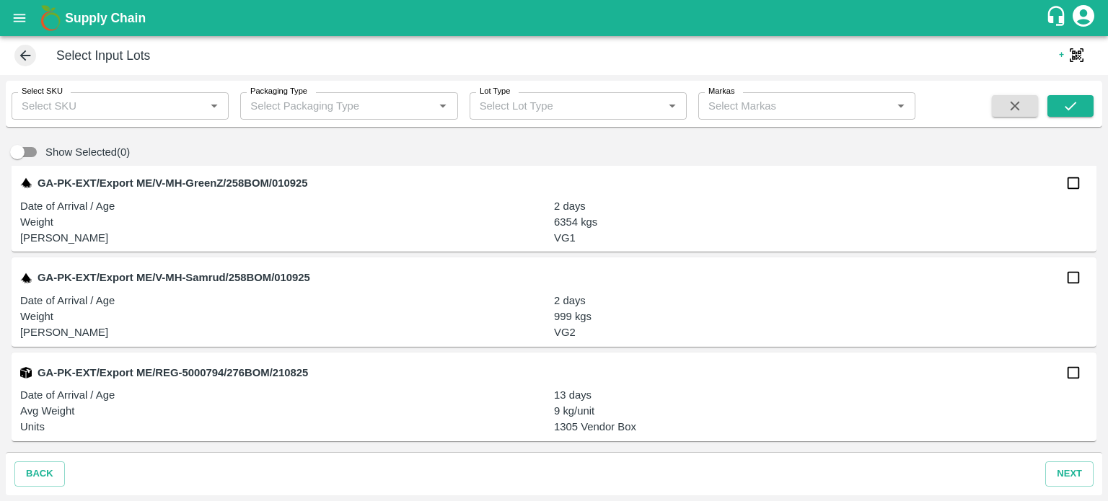
click at [1069, 275] on input "checkbox" at bounding box center [1072, 277] width 29 height 29
checkbox input "true"
click at [1070, 187] on input "checkbox" at bounding box center [1072, 183] width 29 height 29
checkbox input "true"
click at [1077, 478] on button "next" at bounding box center [1069, 473] width 48 height 25
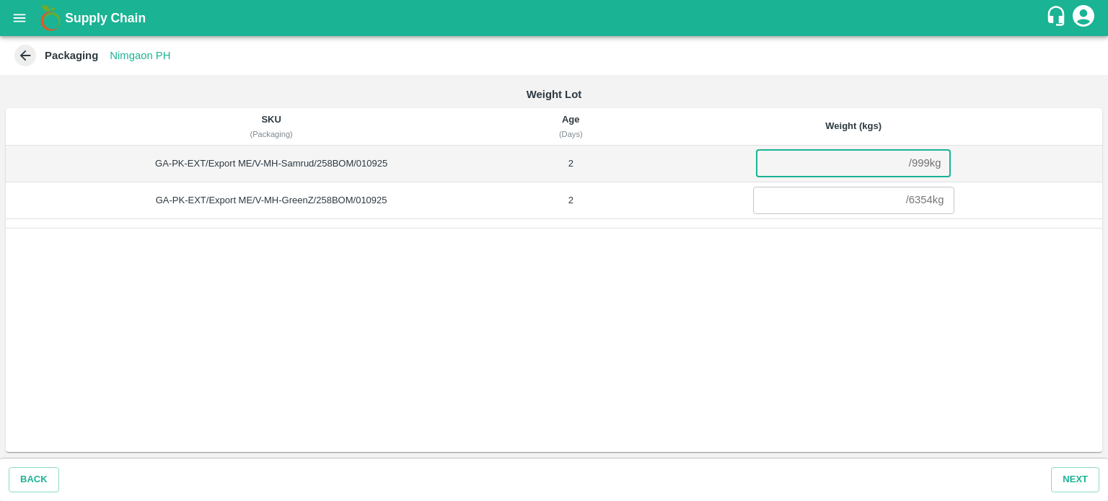
click at [797, 170] on input "number" at bounding box center [829, 163] width 147 height 27
type input "999"
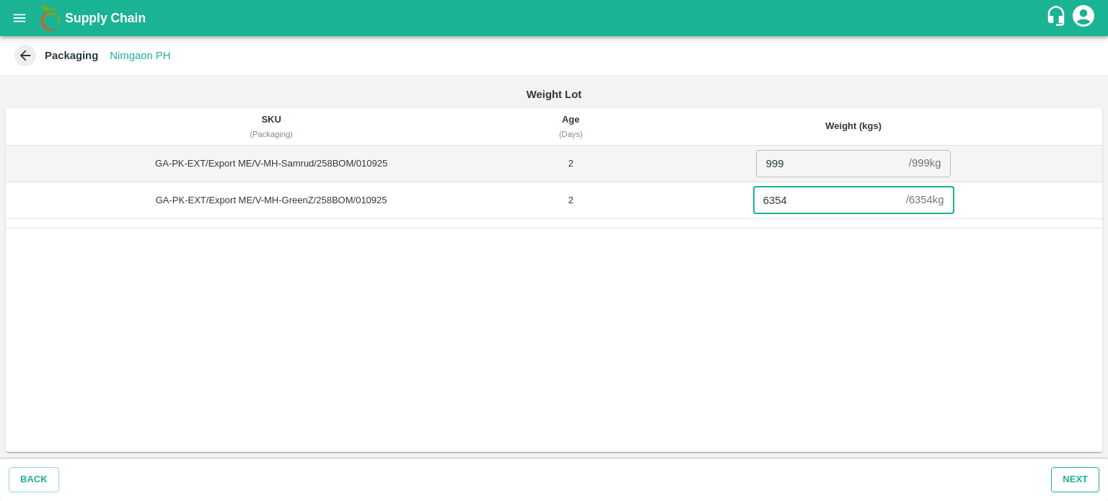
type input "6354"
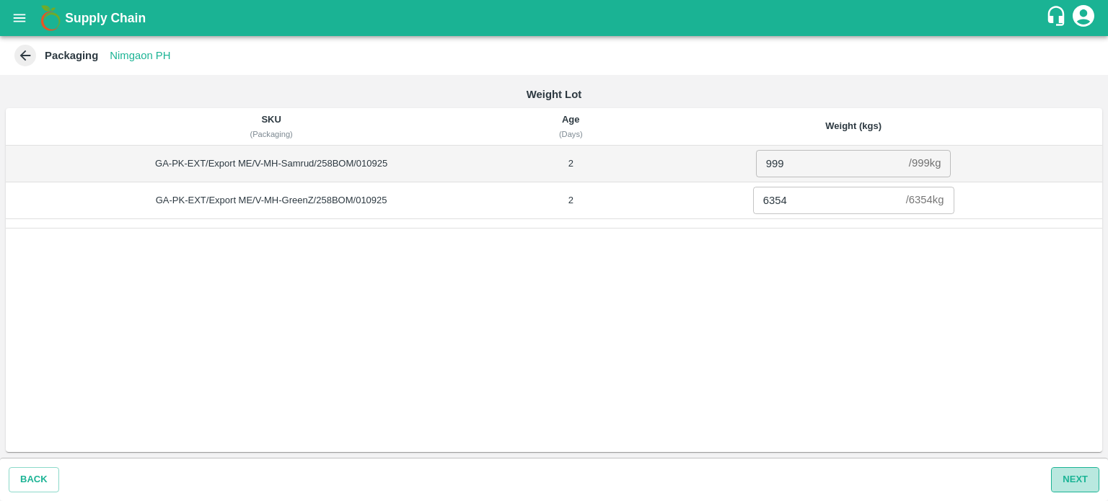
click at [1070, 482] on button "Next" at bounding box center [1075, 479] width 48 height 25
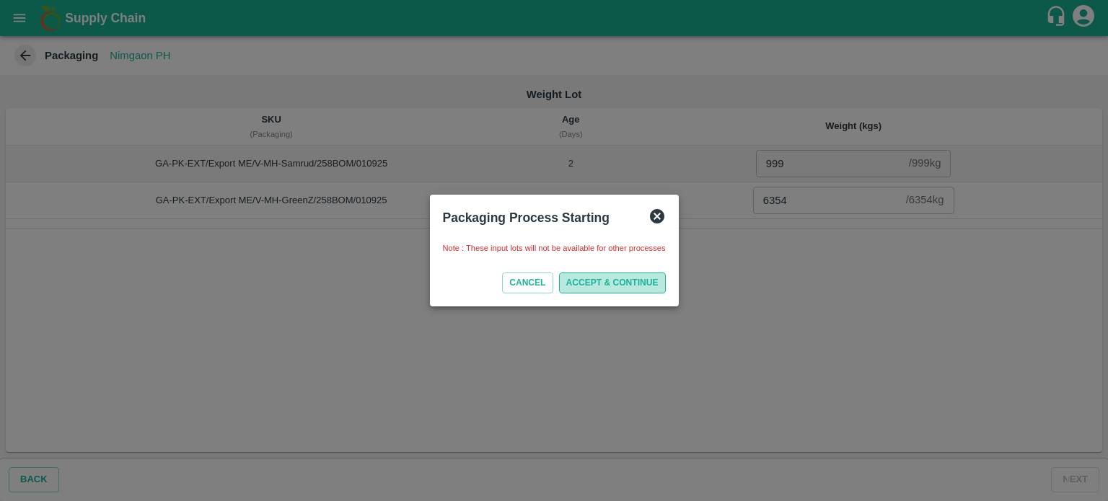
click at [629, 286] on button "ACCEPT & CONTINUE" at bounding box center [612, 283] width 107 height 21
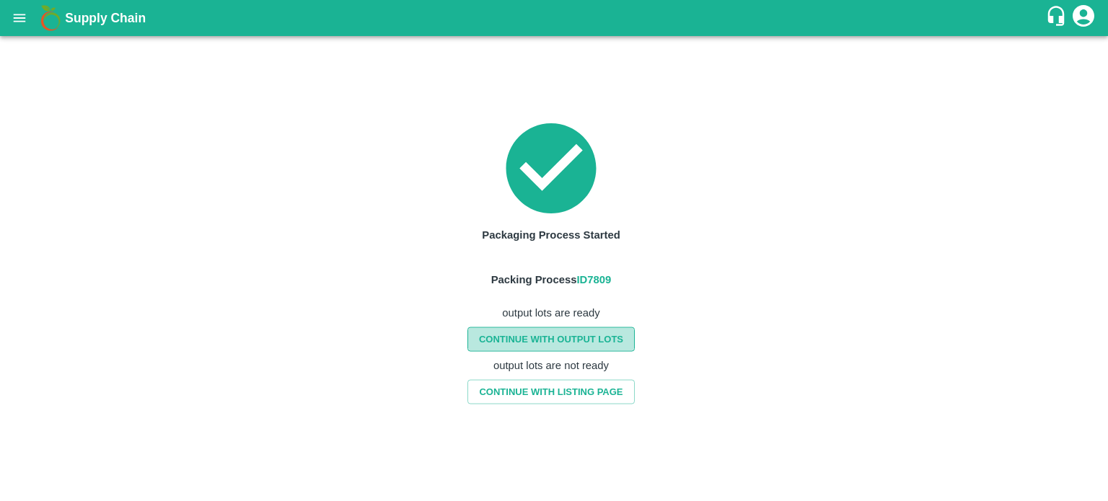
click at [547, 345] on link "CONTINUE WITH OUTPUT LOTS" at bounding box center [550, 339] width 167 height 25
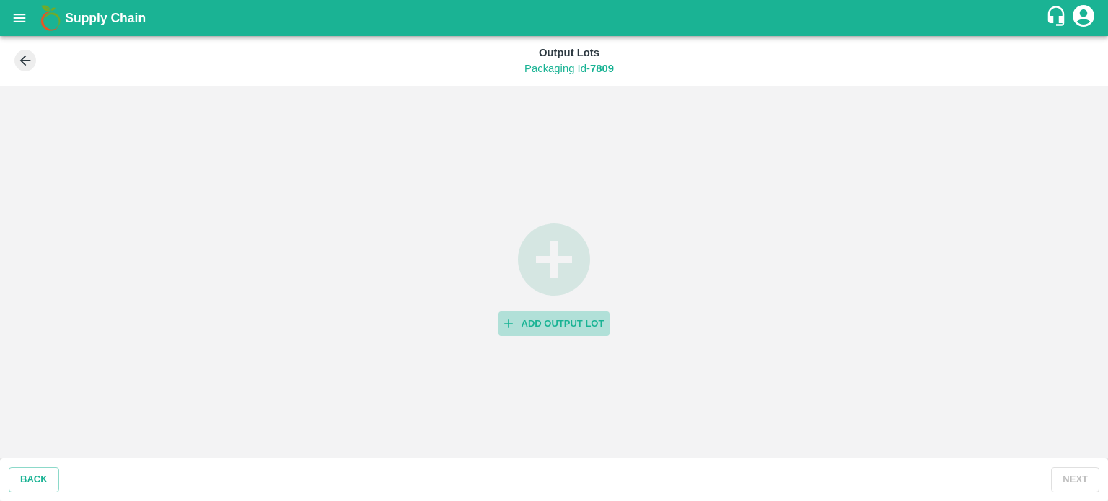
click at [523, 324] on button "Add Output Lot" at bounding box center [554, 323] width 112 height 25
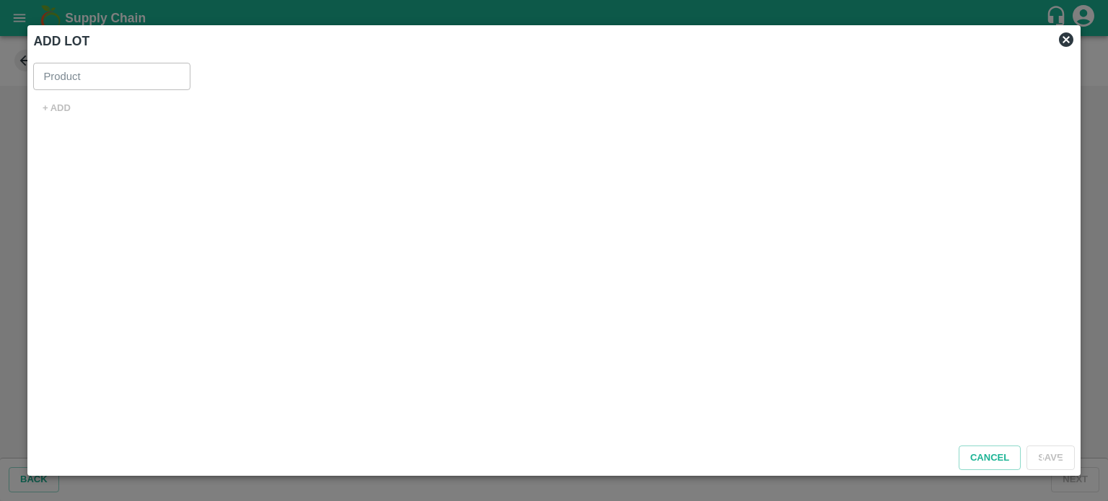
type input "Guava Pink Taiwan Export"
click at [61, 109] on button "+ ADD" at bounding box center [56, 108] width 46 height 25
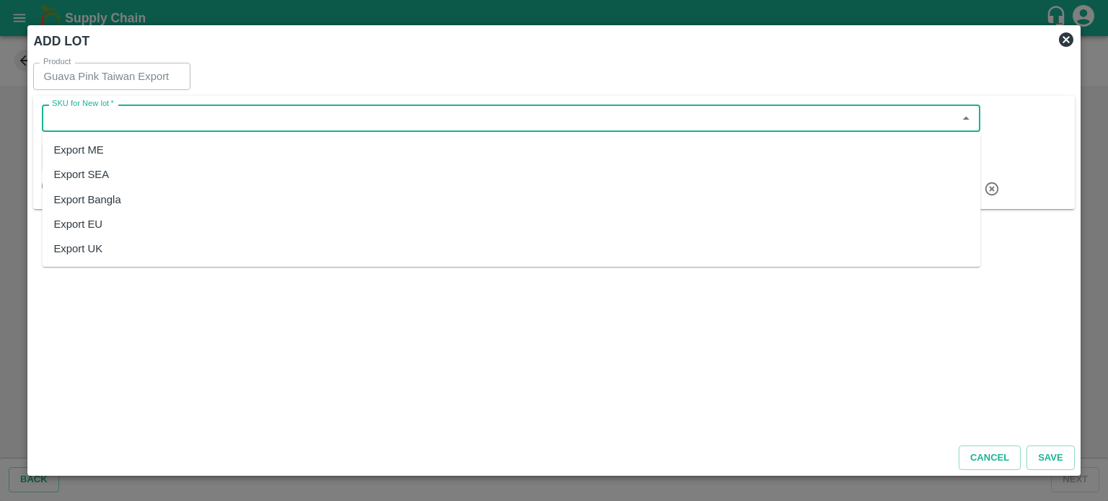
click at [143, 123] on input "SKU for New lot   *" at bounding box center [499, 118] width 906 height 19
click at [141, 151] on div "Export ME" at bounding box center [511, 150] width 938 height 25
type input "Export ME"
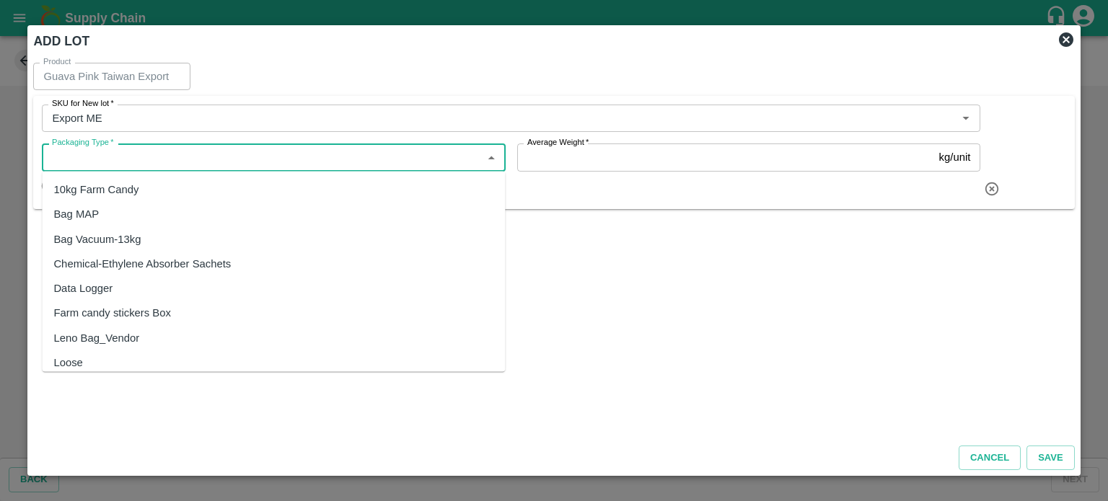
click at [144, 161] on input "Packaging Type   *" at bounding box center [261, 157] width 430 height 19
click at [125, 187] on div "10kg Farm Candy" at bounding box center [95, 190] width 85 height 16
type input "10kg Farm Candy"
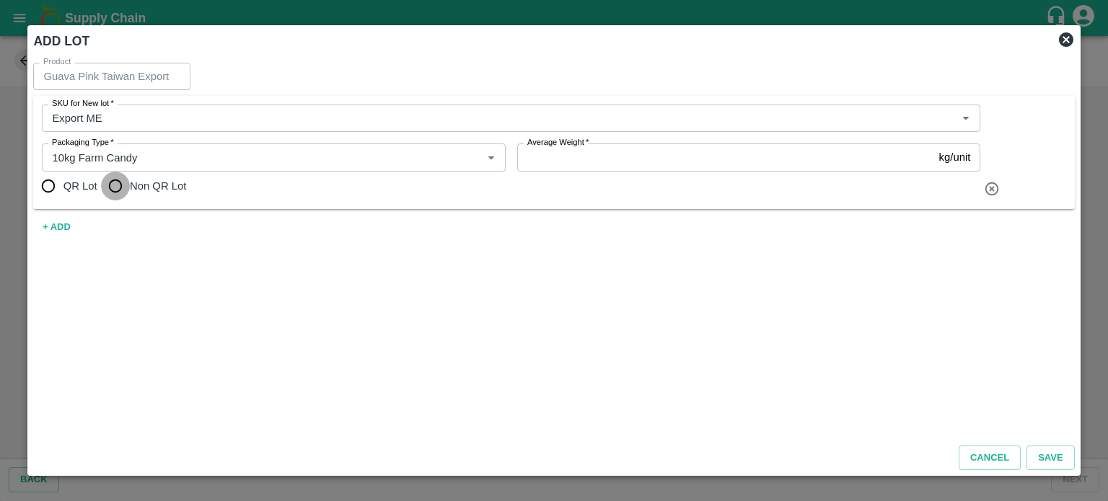
click at [114, 182] on input "Non QR Lot" at bounding box center [115, 186] width 29 height 29
radio input "true"
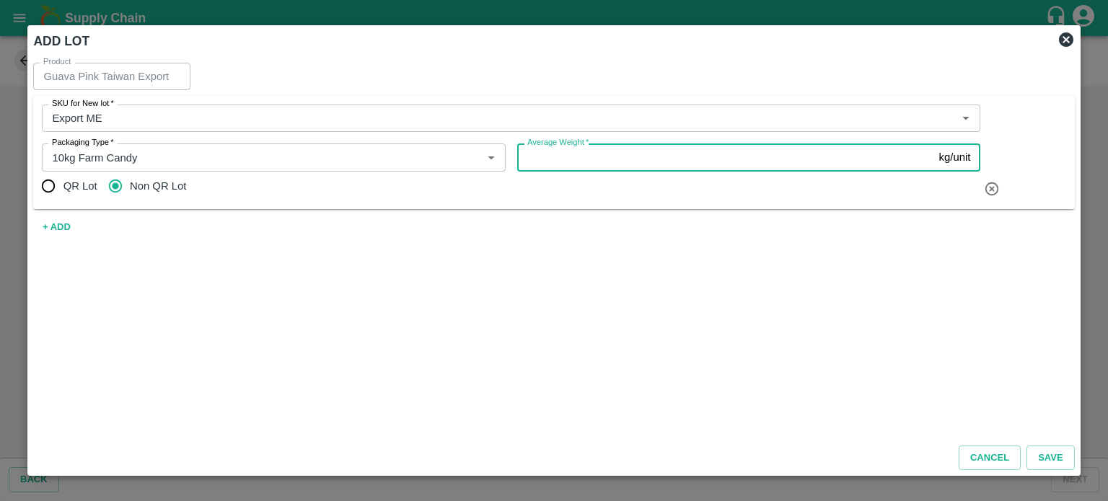
click at [539, 165] on input "Average Weight   *" at bounding box center [725, 156] width 416 height 27
type input "9"
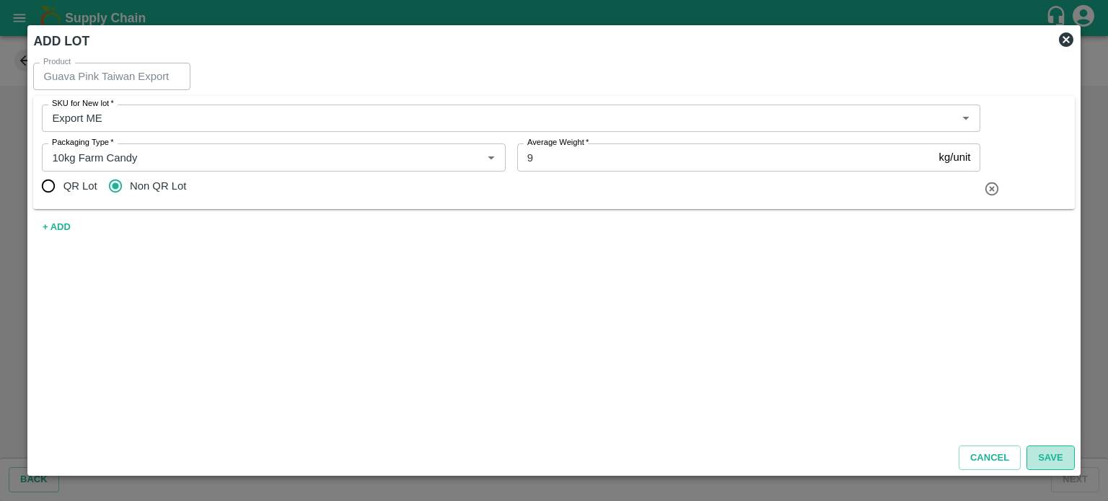
click at [1045, 457] on button "Save" at bounding box center [1050, 458] width 48 height 25
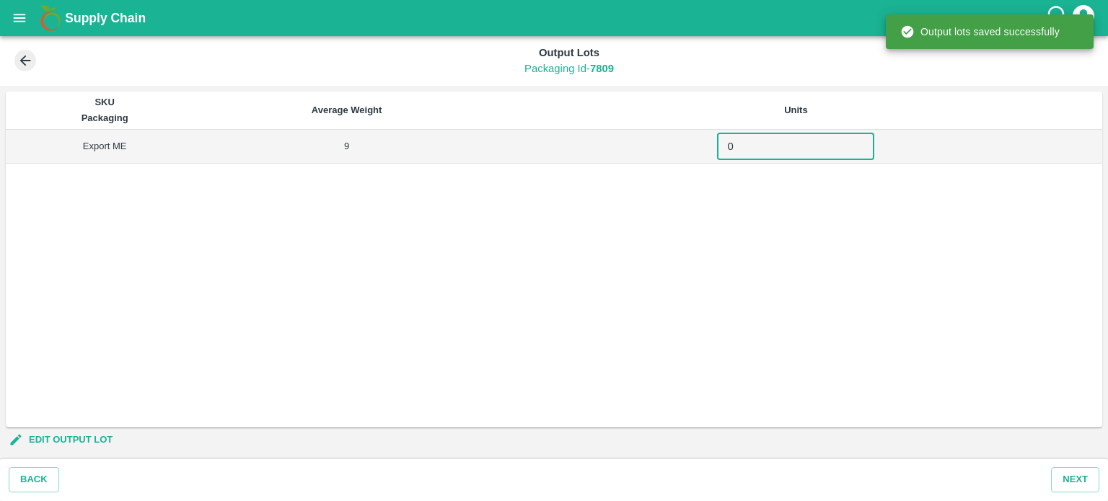
click at [759, 140] on input "0" at bounding box center [795, 146] width 157 height 27
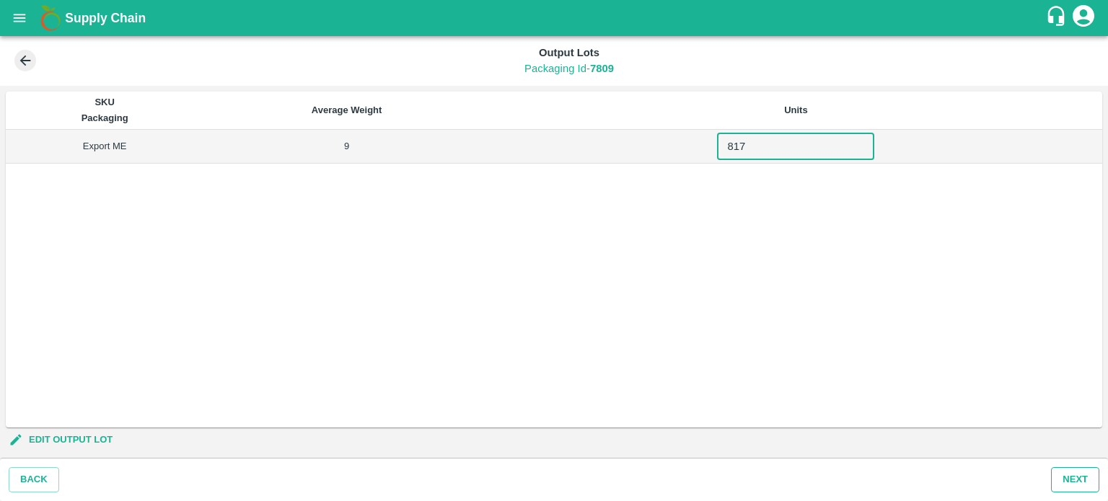
type input "817"
click at [1069, 486] on button "Next" at bounding box center [1075, 479] width 48 height 25
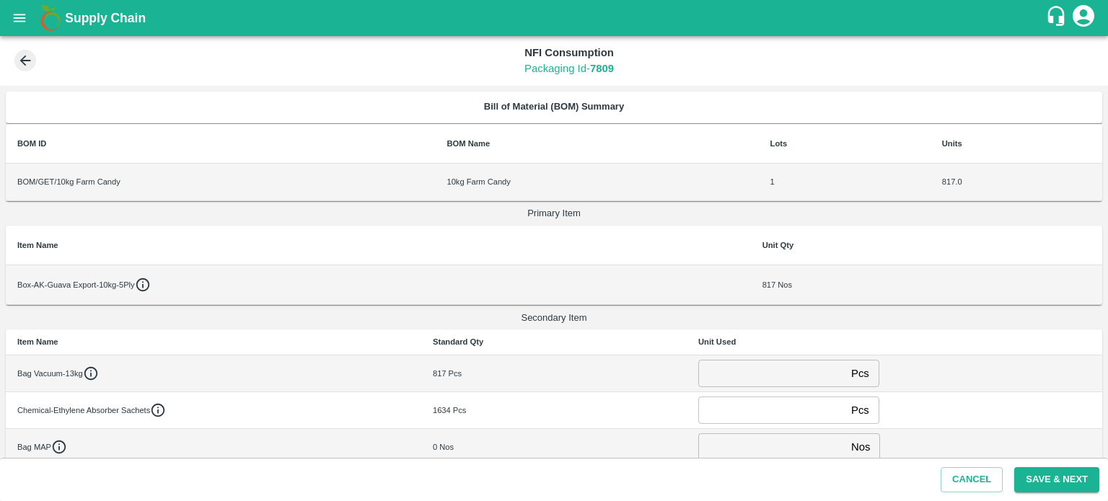
scroll to position [86, 0]
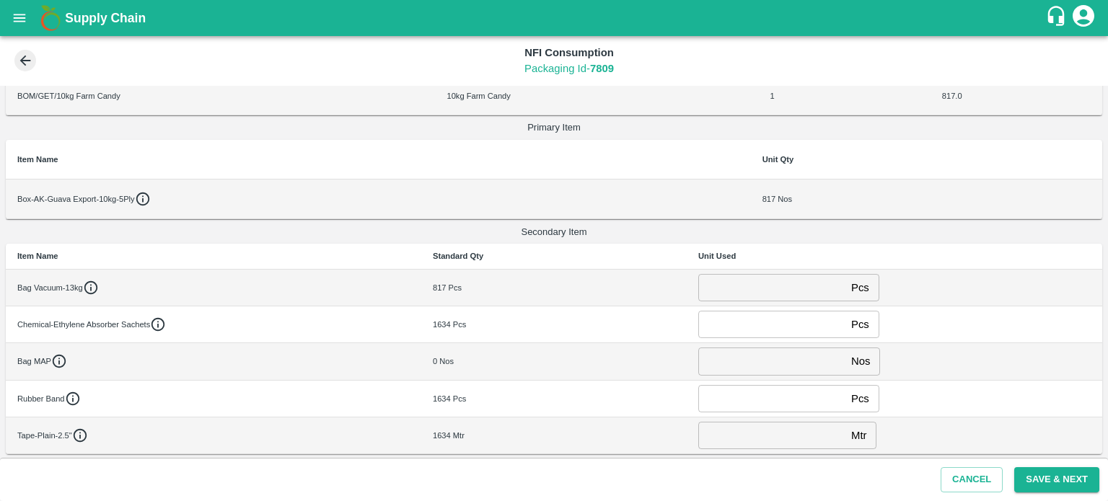
click at [733, 293] on input "number" at bounding box center [771, 287] width 147 height 27
type input "0"
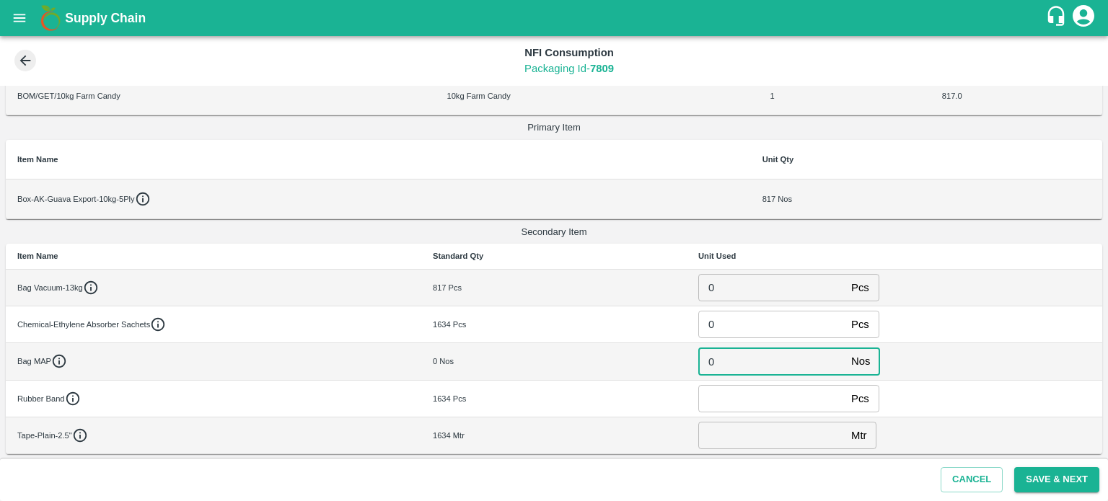
type input "0"
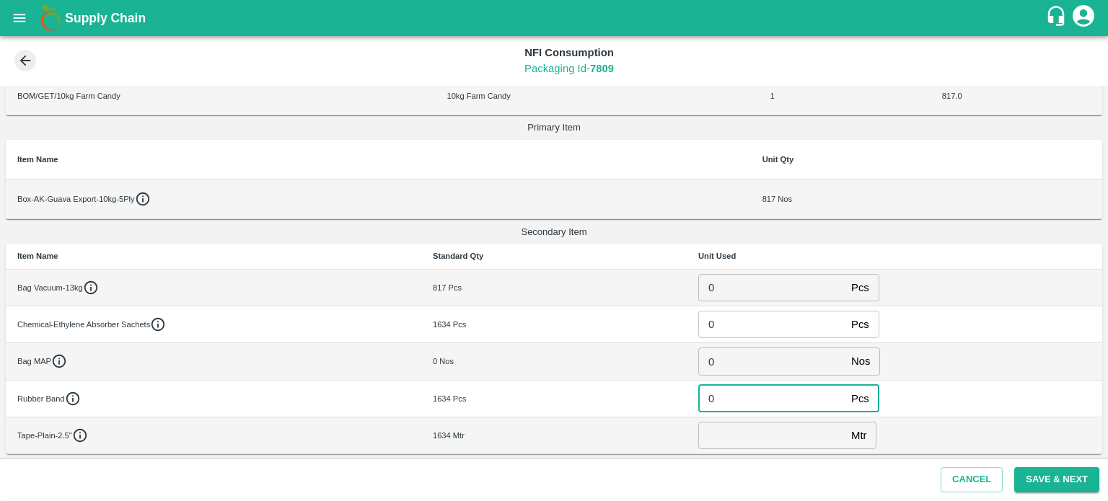
type input "0"
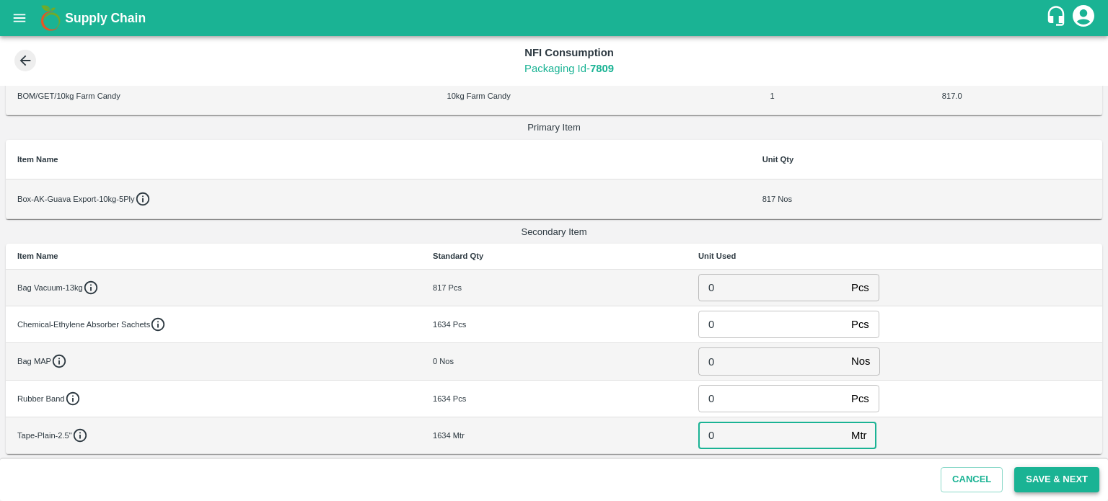
type input "0"
click at [1056, 477] on button "Save & Next" at bounding box center [1056, 479] width 85 height 25
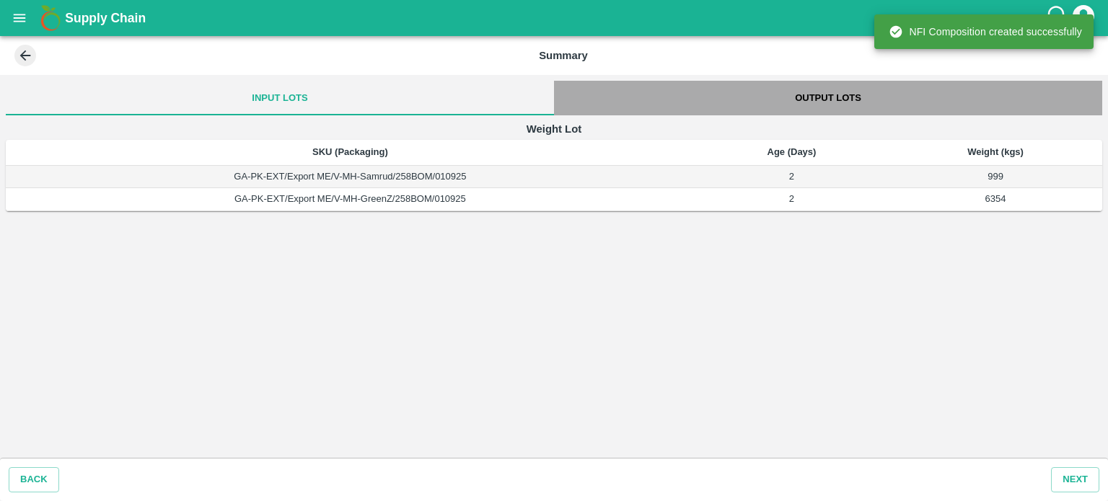
click at [817, 97] on button "Output Lots" at bounding box center [828, 98] width 548 height 35
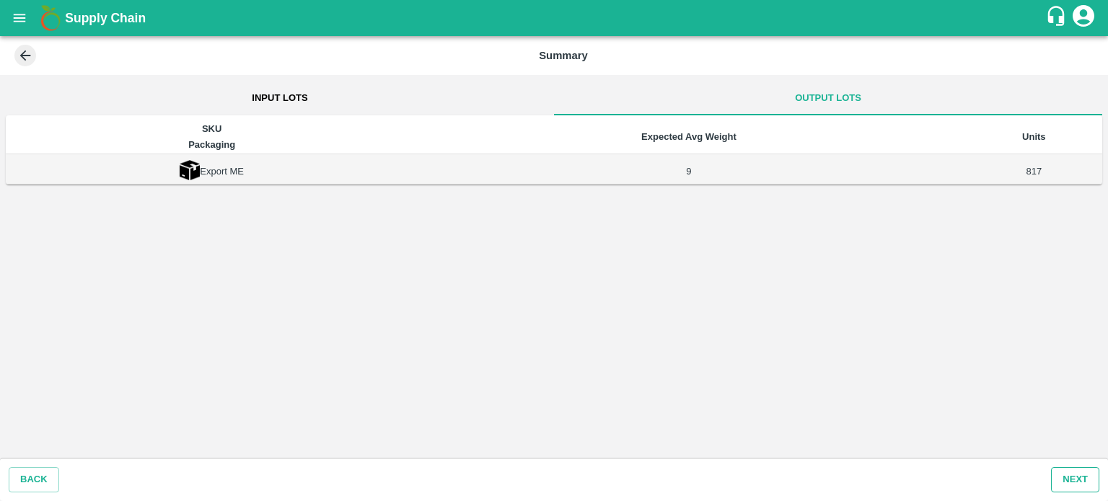
click at [1065, 475] on button "Next" at bounding box center [1075, 479] width 48 height 25
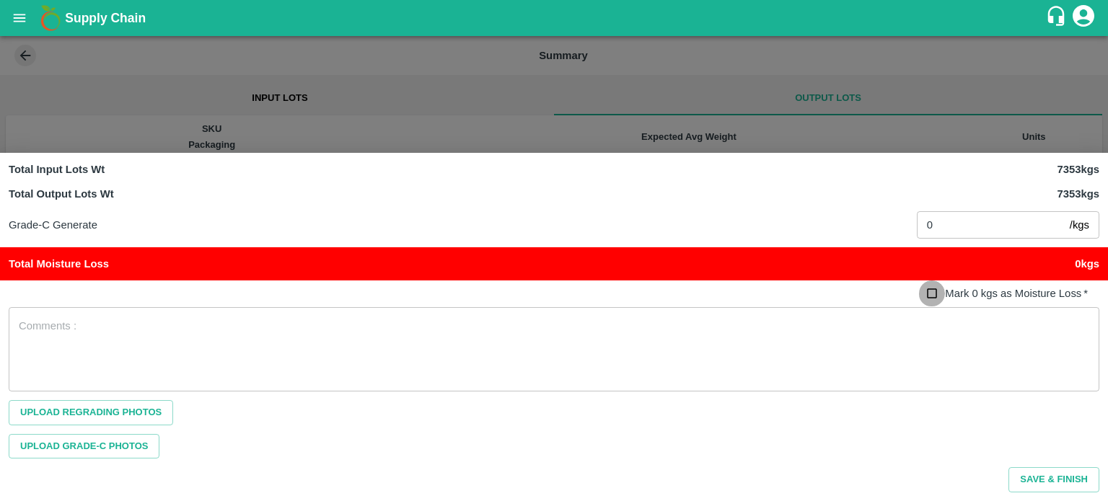
click at [934, 293] on input "Mark 0 kgs as Moisture Loss   *" at bounding box center [932, 293] width 27 height 27
checkbox input "true"
click at [1048, 477] on button "Save & Finish" at bounding box center [1053, 479] width 91 height 25
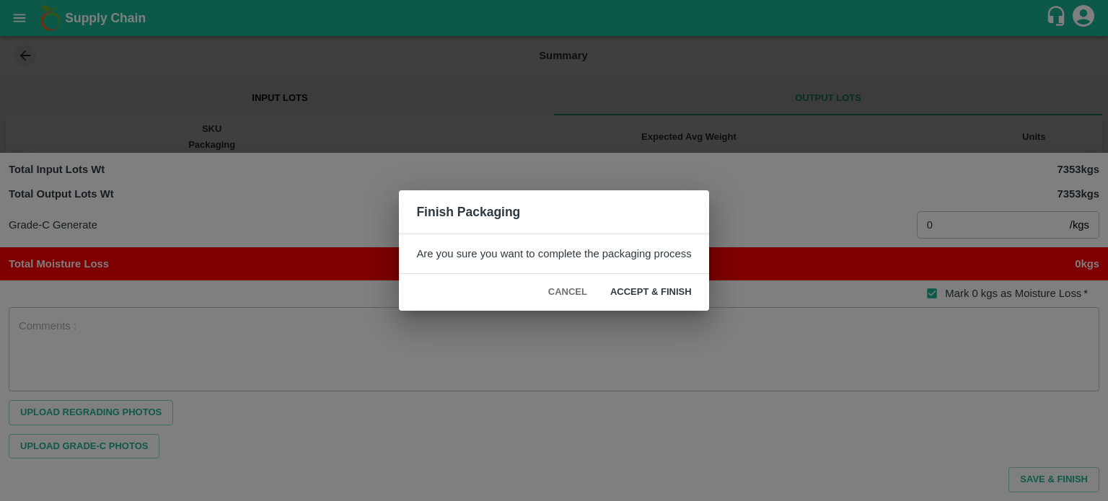
click at [640, 285] on button "ACCEPT & FINISH" at bounding box center [650, 292] width 105 height 25
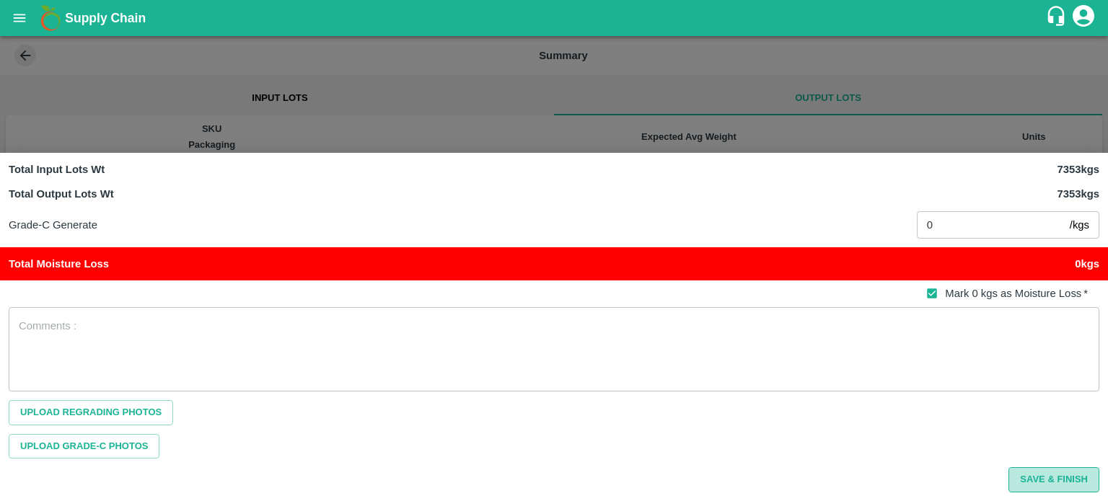
click at [1058, 482] on button "Save & Finish" at bounding box center [1053, 479] width 91 height 25
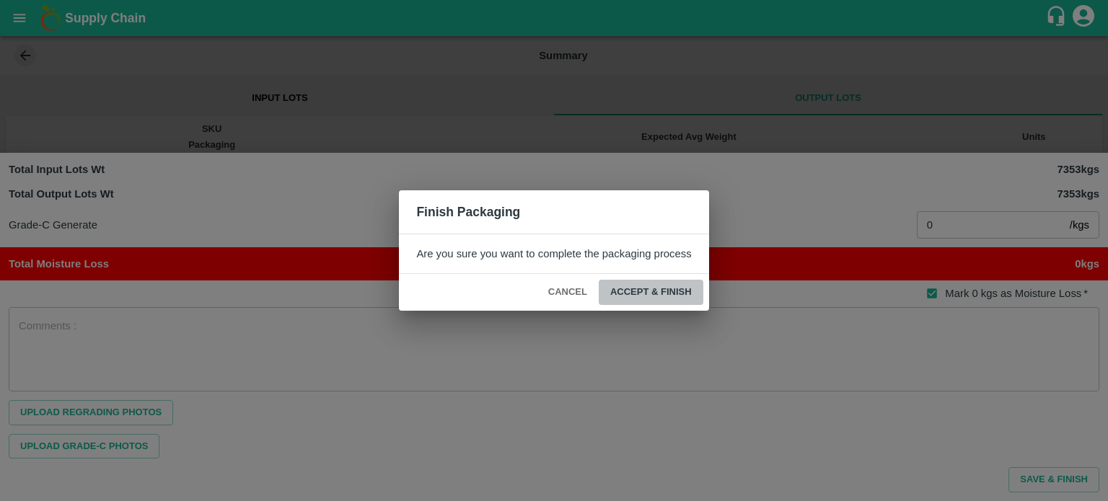
click at [660, 291] on button "ACCEPT & FINISH" at bounding box center [650, 292] width 105 height 25
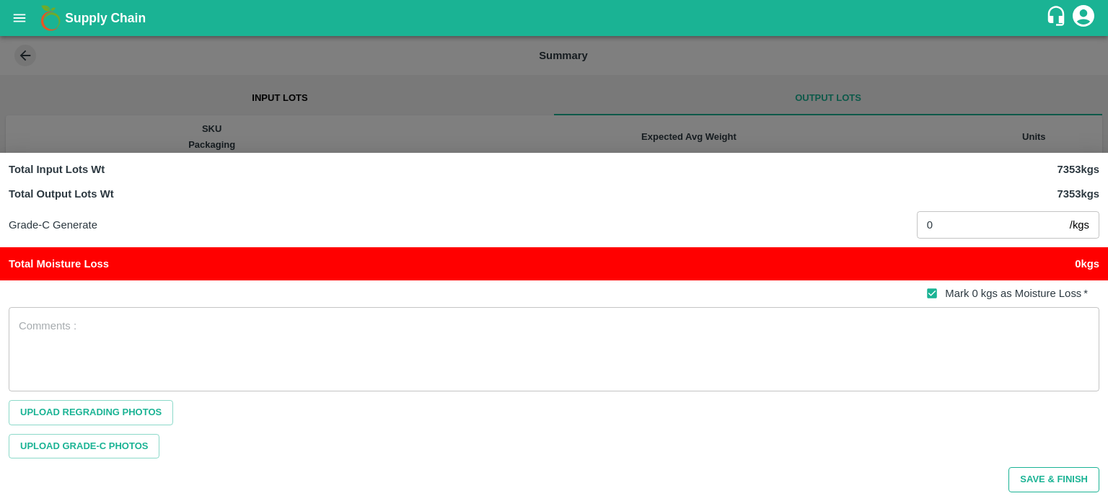
click at [1038, 474] on button "Save & Finish" at bounding box center [1053, 479] width 91 height 25
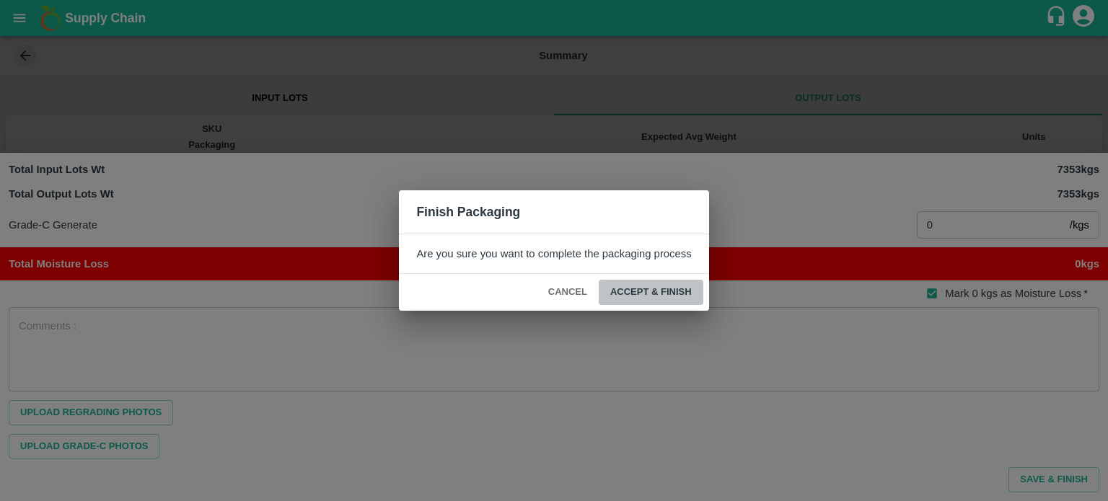
click at [667, 286] on button "ACCEPT & FINISH" at bounding box center [650, 292] width 105 height 25
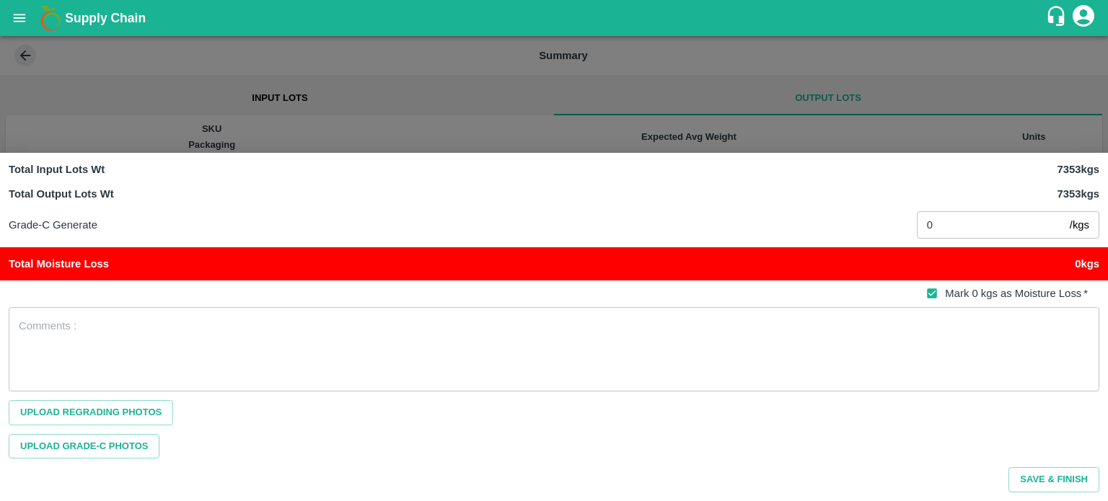
click at [649, 88] on div at bounding box center [554, 250] width 1108 height 501
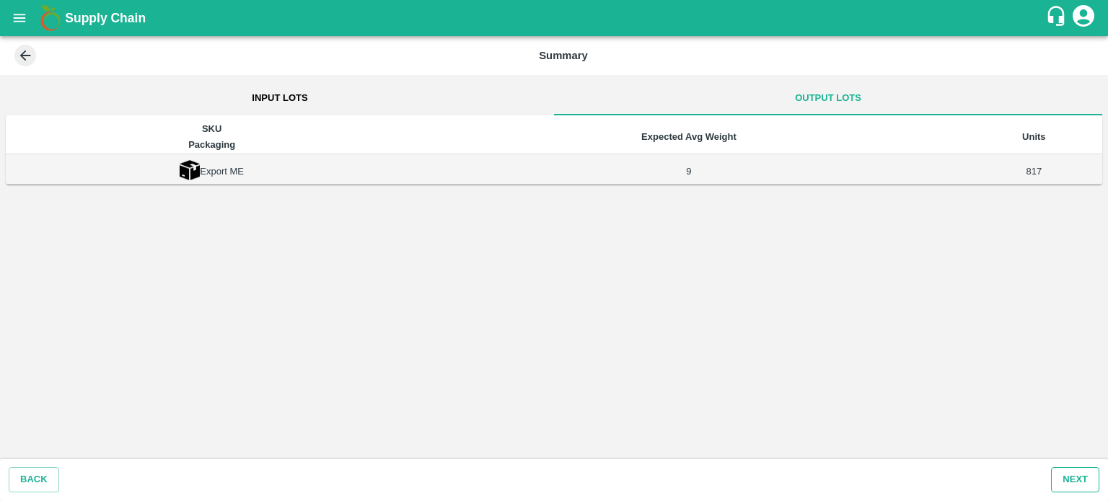
click at [1078, 478] on button "Next" at bounding box center [1075, 479] width 48 height 25
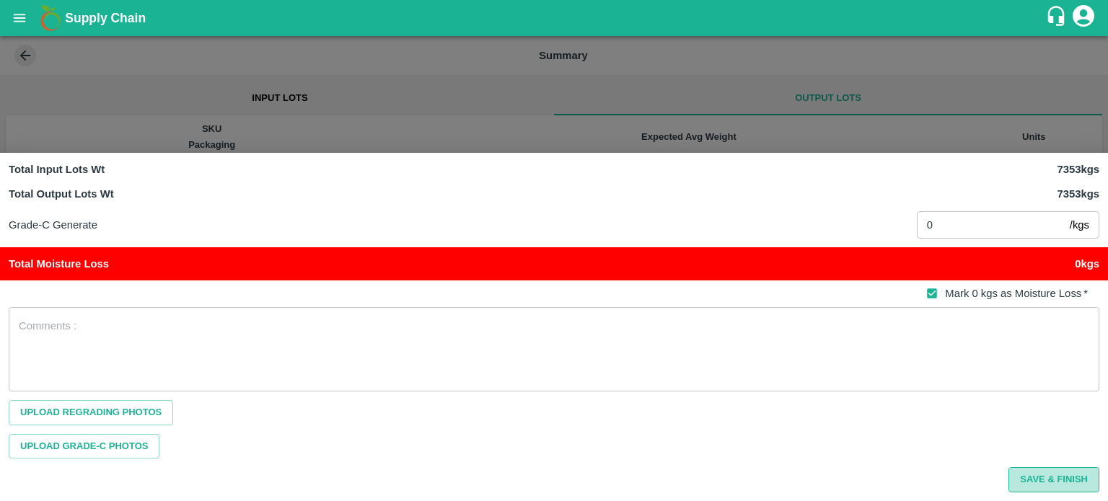
click at [1049, 484] on button "Save & Finish" at bounding box center [1053, 479] width 91 height 25
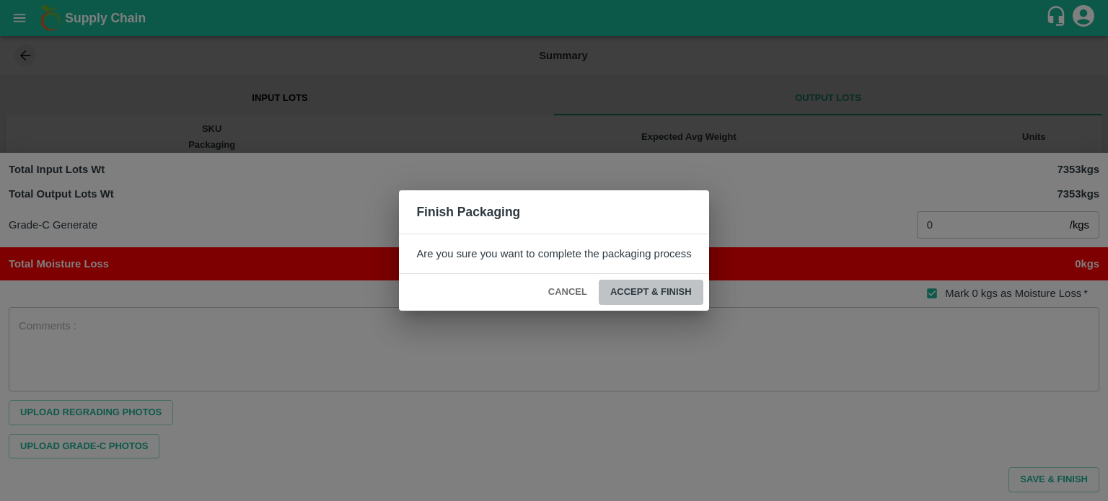
click at [664, 296] on button "ACCEPT & FINISH" at bounding box center [650, 292] width 105 height 25
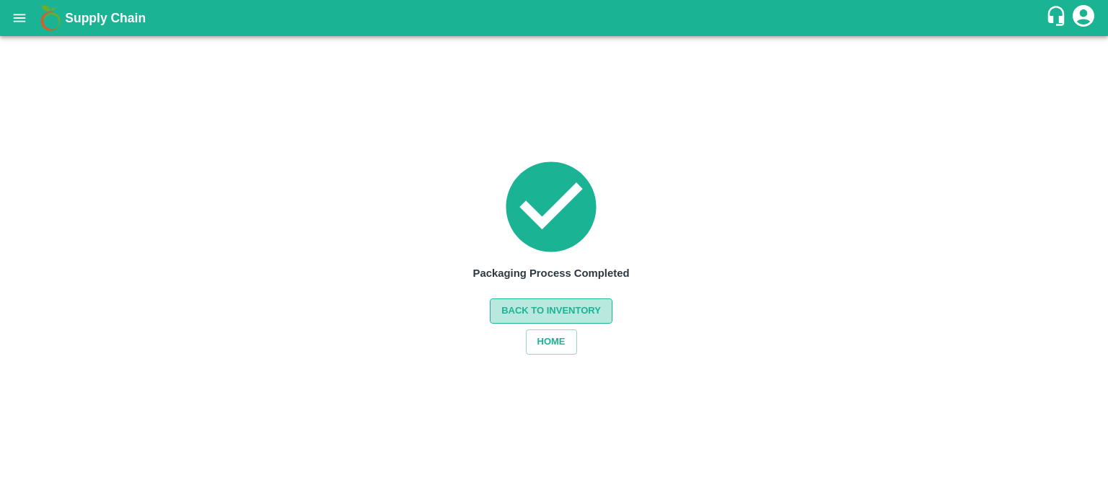
click at [562, 311] on button "Back to Inventory" at bounding box center [551, 311] width 123 height 25
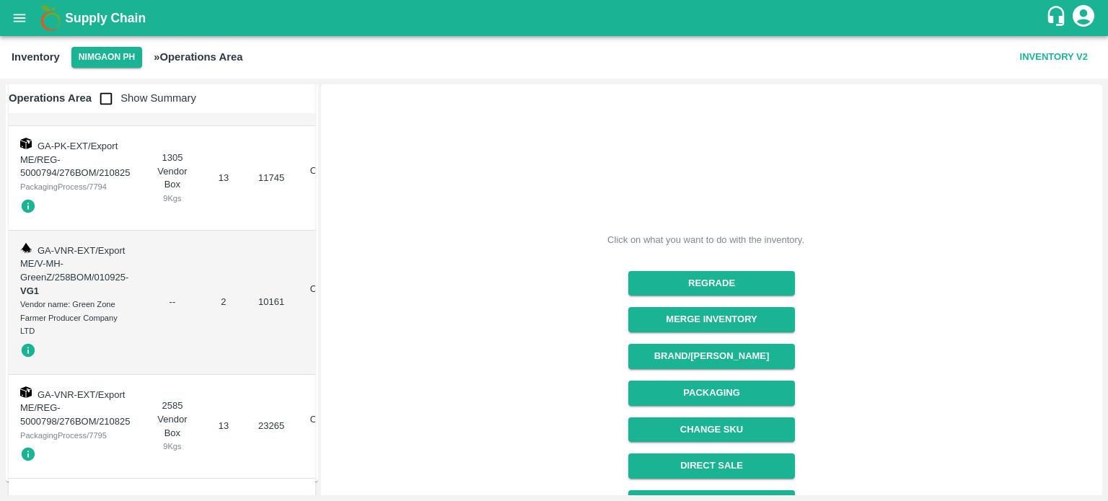
scroll to position [163, 0]
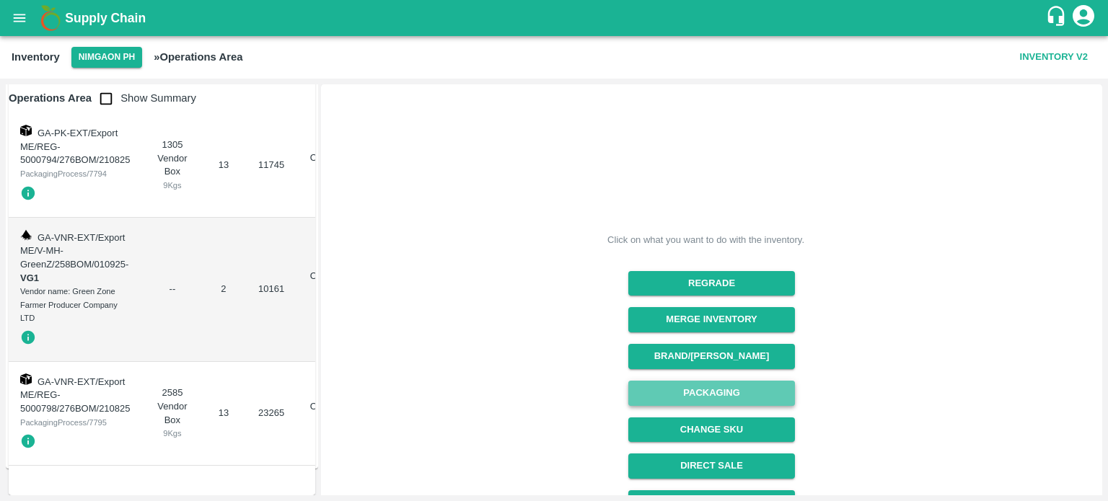
click at [709, 393] on button "Packaging" at bounding box center [711, 393] width 167 height 25
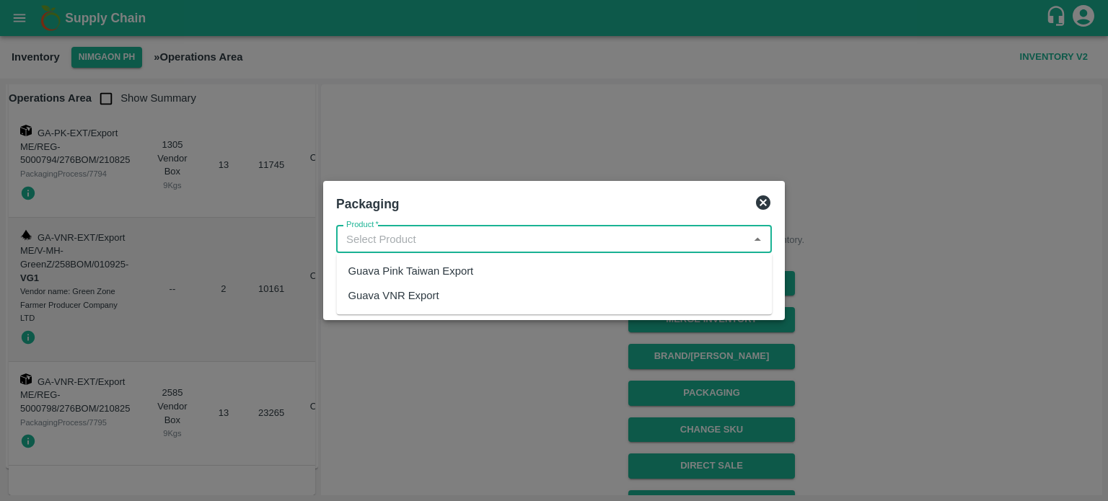
click at [415, 238] on input "Product   *" at bounding box center [541, 239] width 403 height 19
click at [417, 293] on div "Guava VNR Export" at bounding box center [393, 296] width 91 height 16
type input "Guava VNR Export"
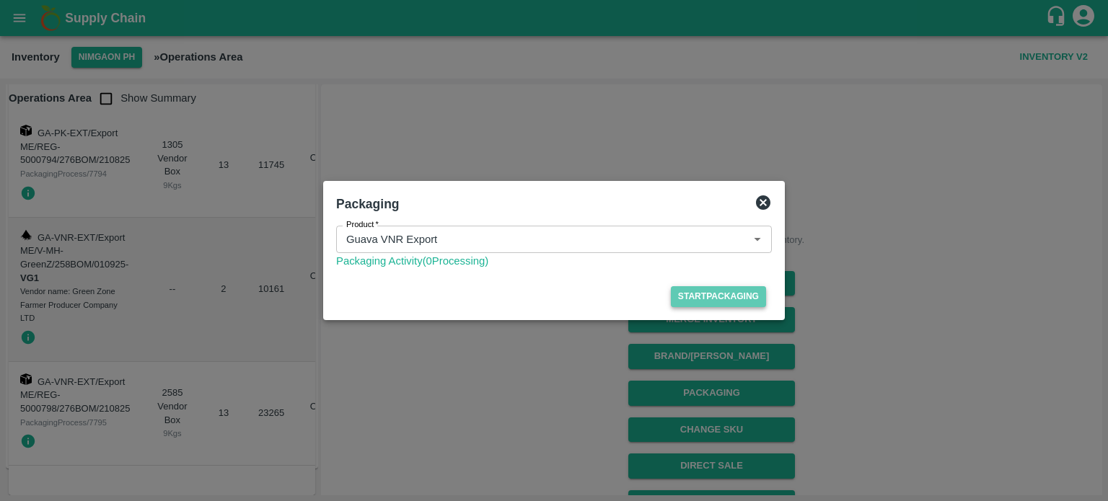
click at [724, 295] on button "Start Packaging" at bounding box center [718, 296] width 95 height 21
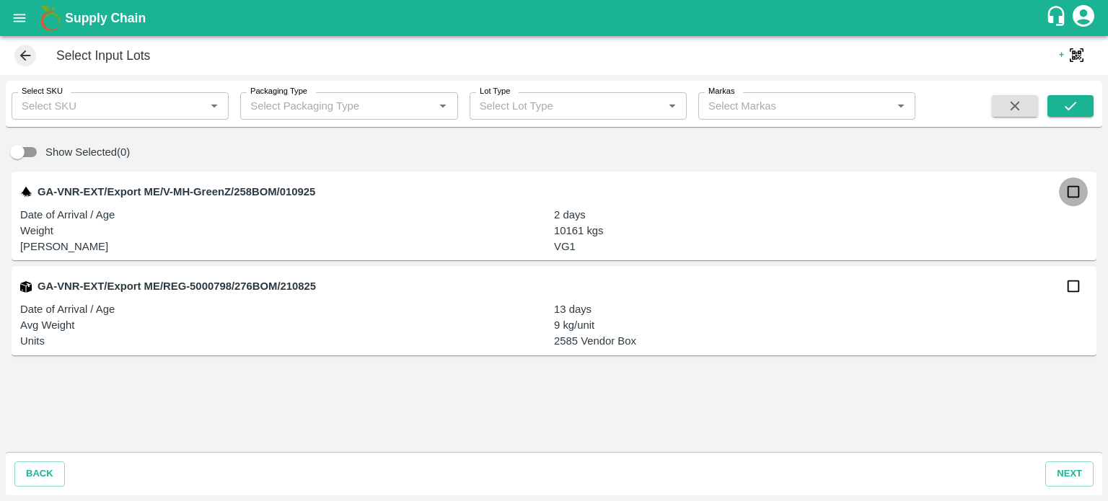
click at [1064, 195] on input "checkbox" at bounding box center [1072, 191] width 29 height 29
checkbox input "true"
click at [1067, 472] on button "next" at bounding box center [1069, 473] width 48 height 25
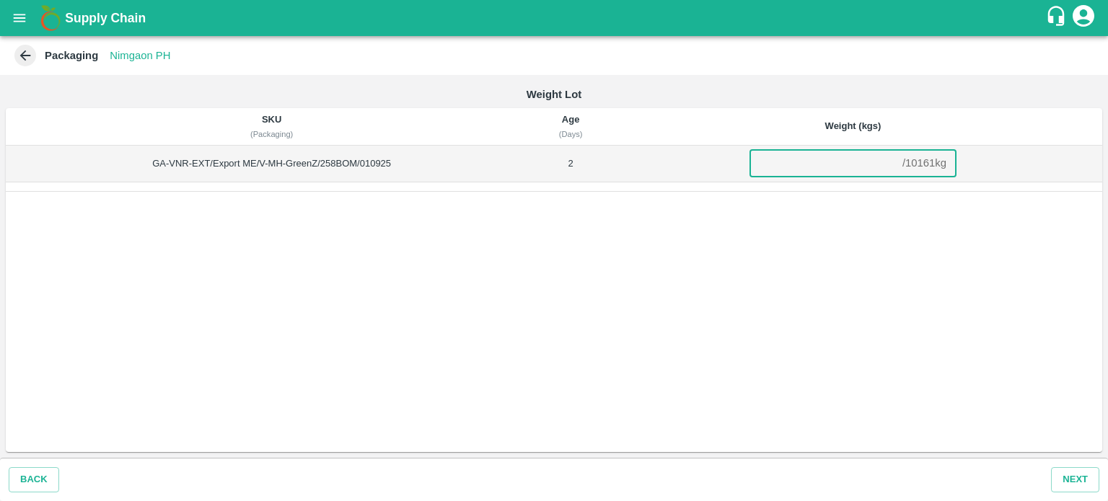
click at [778, 157] on input "number" at bounding box center [822, 163] width 147 height 27
type input "10161"
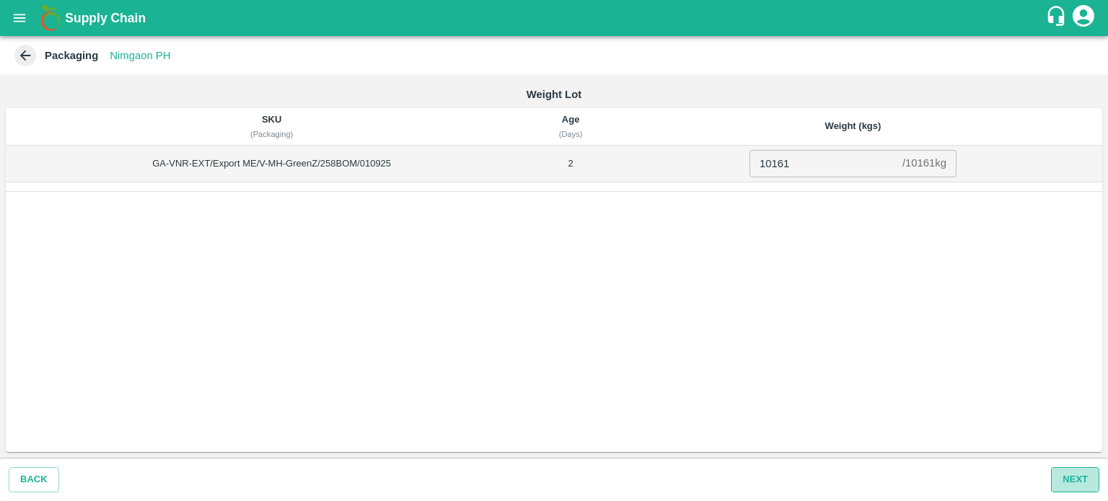
click at [1078, 481] on button "Next" at bounding box center [1075, 479] width 48 height 25
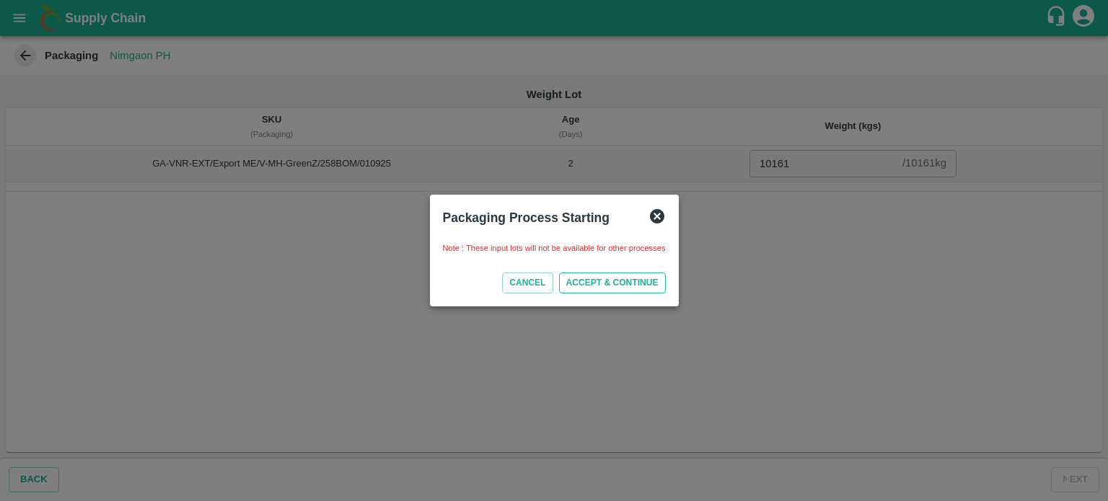
click at [620, 285] on button "ACCEPT & CONTINUE" at bounding box center [612, 283] width 107 height 21
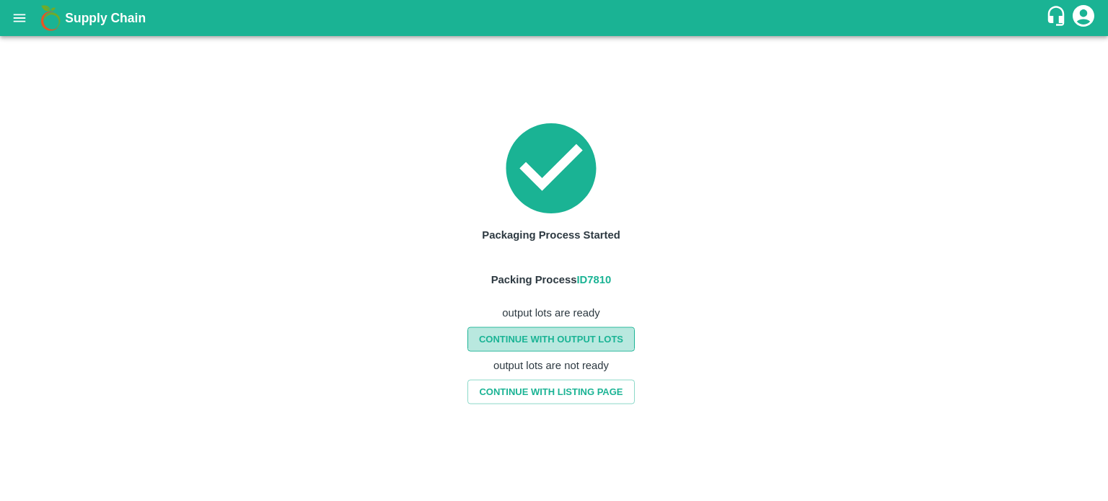
click at [576, 340] on link "CONTINUE WITH OUTPUT LOTS" at bounding box center [550, 339] width 167 height 25
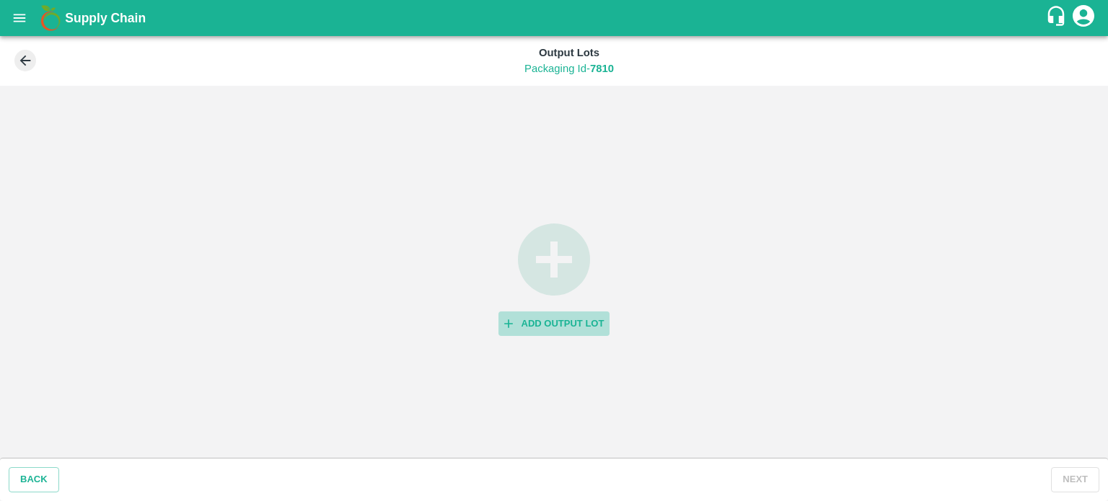
click at [513, 317] on icon "button" at bounding box center [508, 324] width 14 height 14
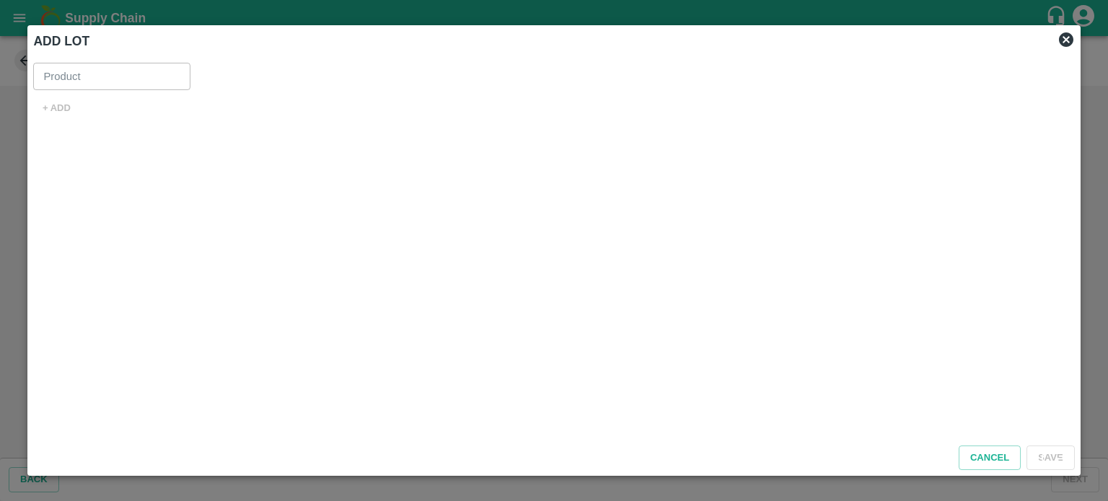
type input "Guava VNR Export"
click at [43, 102] on button "+ ADD" at bounding box center [56, 108] width 46 height 25
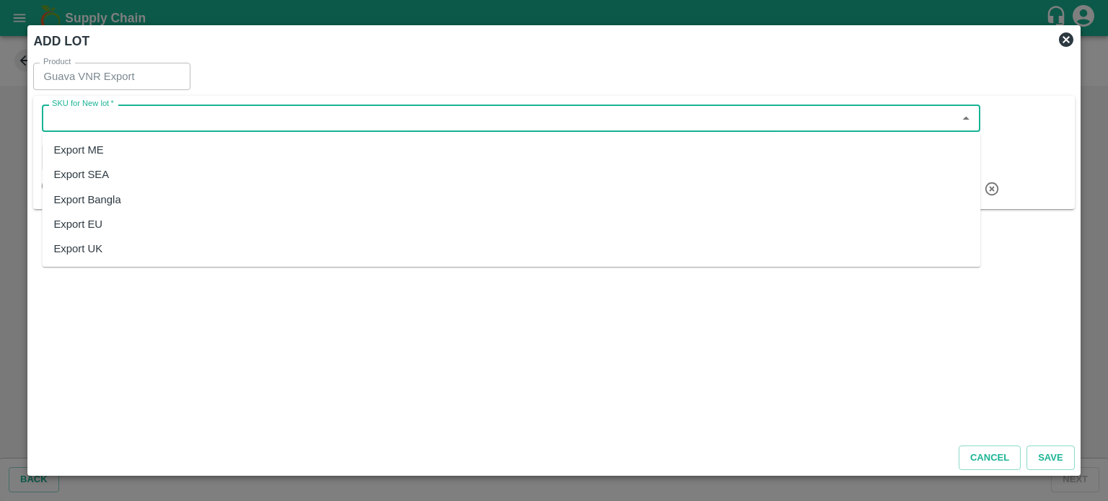
click at [125, 120] on input "SKU for New lot   *" at bounding box center [499, 118] width 906 height 19
click at [134, 151] on div "Export ME" at bounding box center [511, 150] width 938 height 25
type input "Export ME"
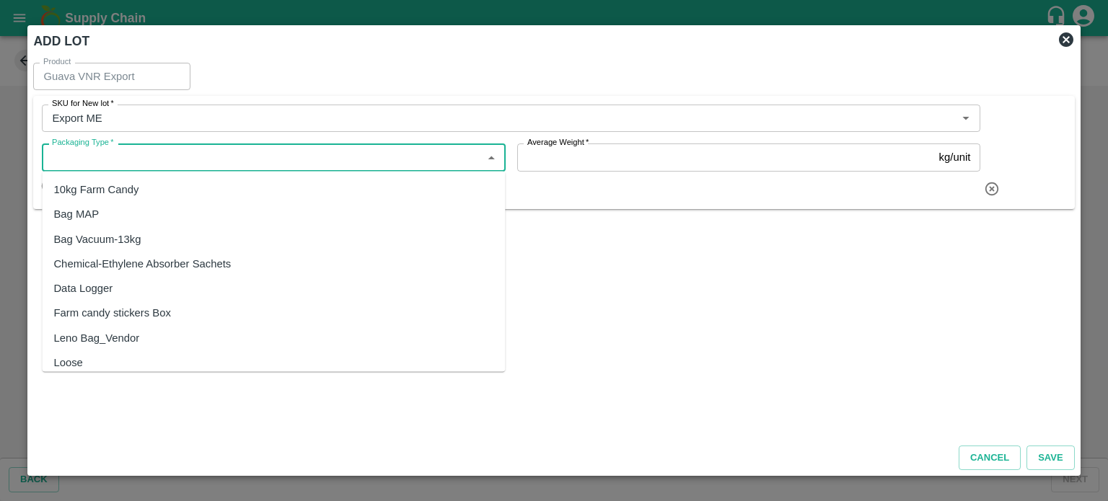
click at [139, 158] on input "Packaging Type   *" at bounding box center [261, 157] width 430 height 19
click at [138, 188] on div "10kg Farm Candy" at bounding box center [95, 190] width 85 height 16
type input "10kg Farm Candy"
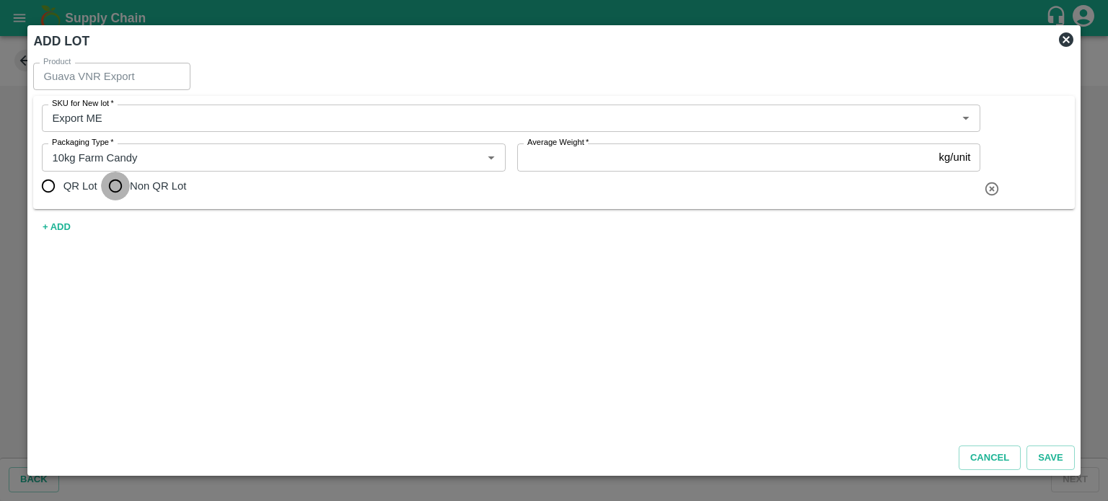
click at [110, 184] on input "Non QR Lot" at bounding box center [115, 186] width 29 height 29
radio input "true"
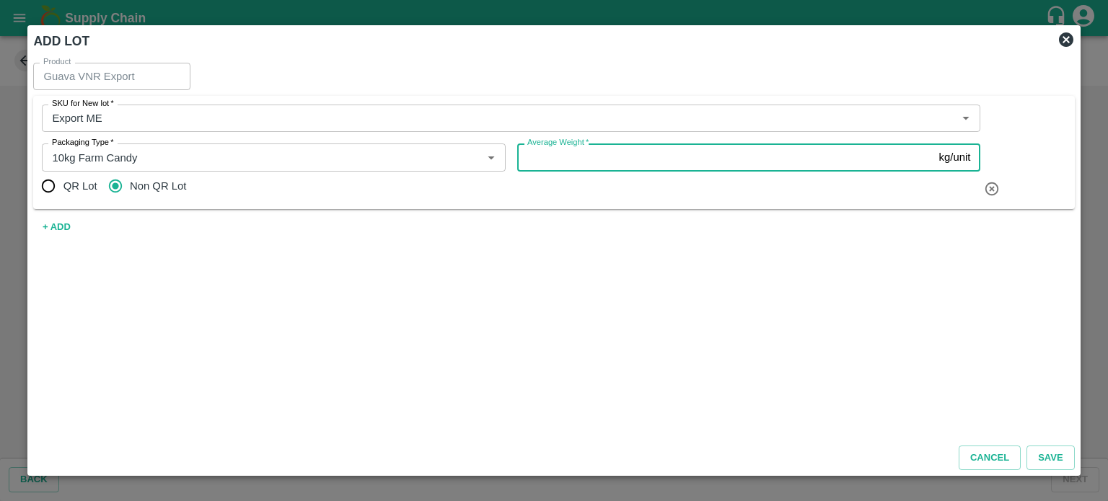
click at [582, 162] on input "Average Weight   *" at bounding box center [725, 156] width 416 height 27
type input "9"
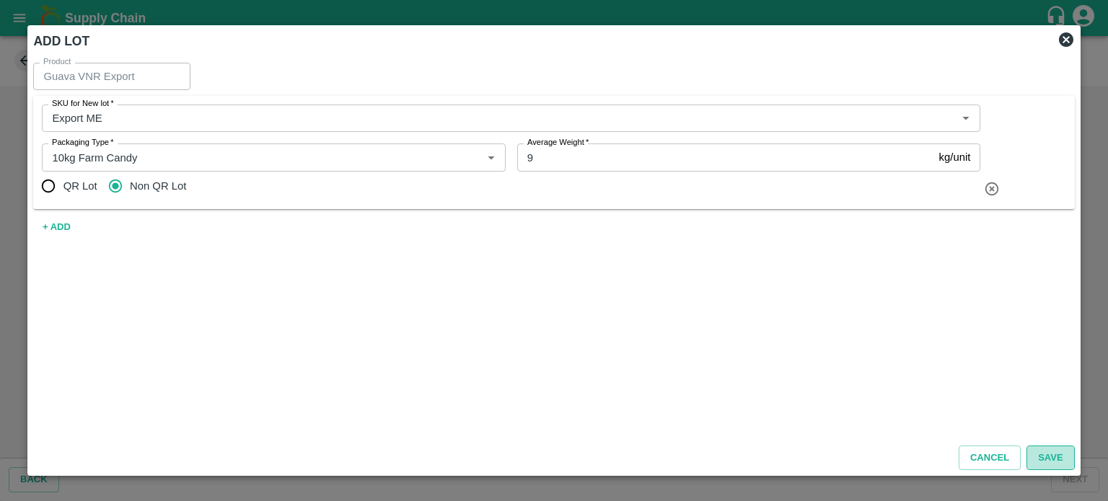
click at [1050, 457] on button "Save" at bounding box center [1050, 458] width 48 height 25
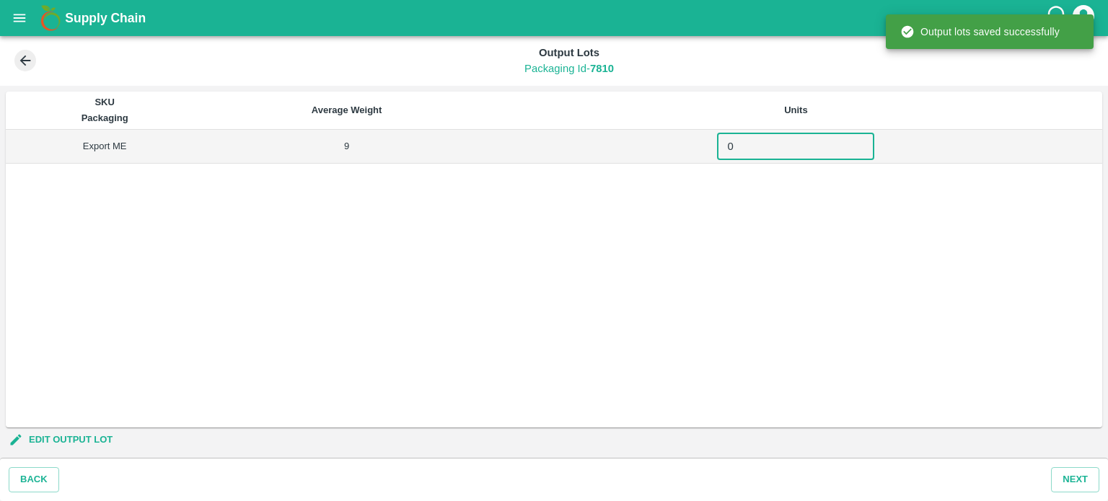
click at [779, 149] on input "0" at bounding box center [795, 146] width 157 height 27
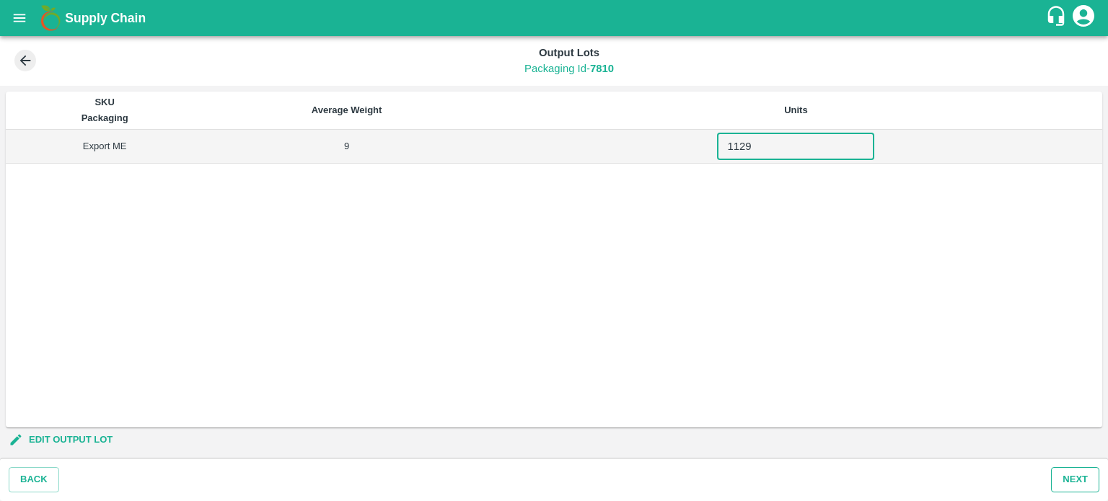
type input "1129"
click at [1070, 482] on button "Next" at bounding box center [1075, 479] width 48 height 25
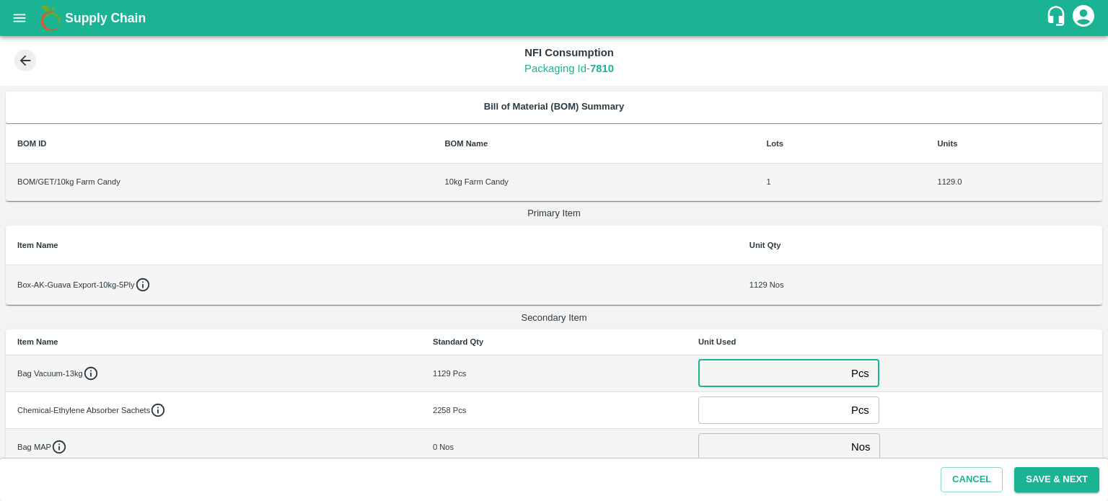
click at [718, 375] on input "number" at bounding box center [771, 373] width 147 height 27
type input "0"
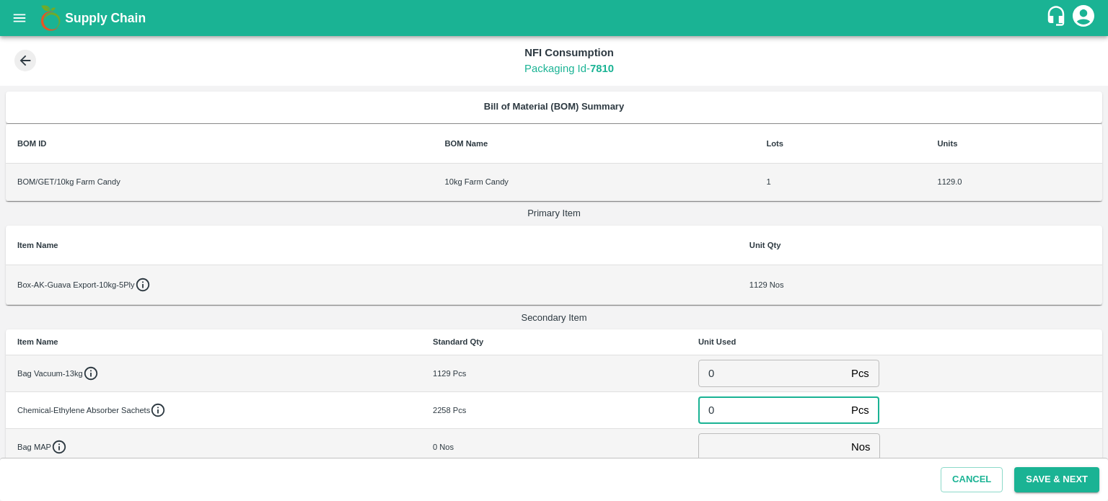
type input "0"
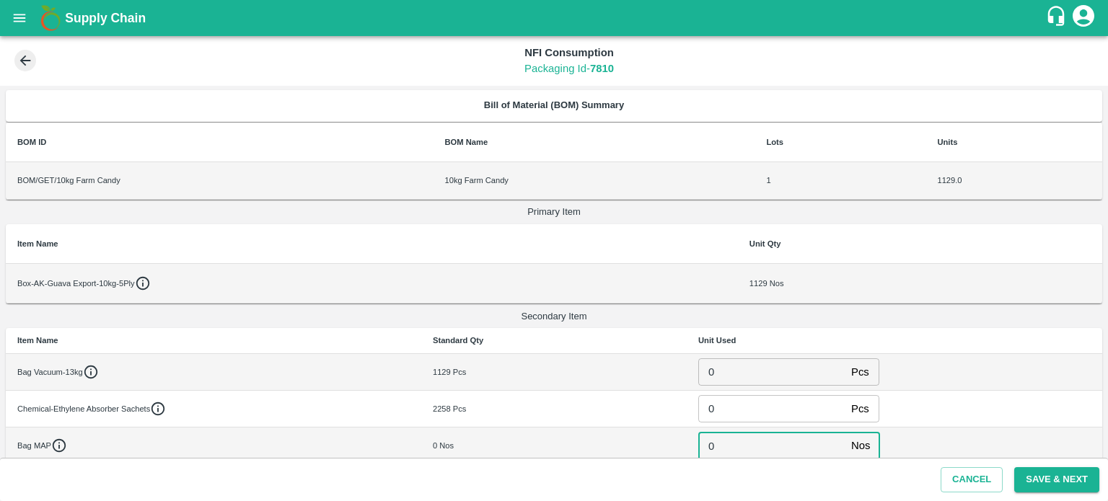
type input "0"
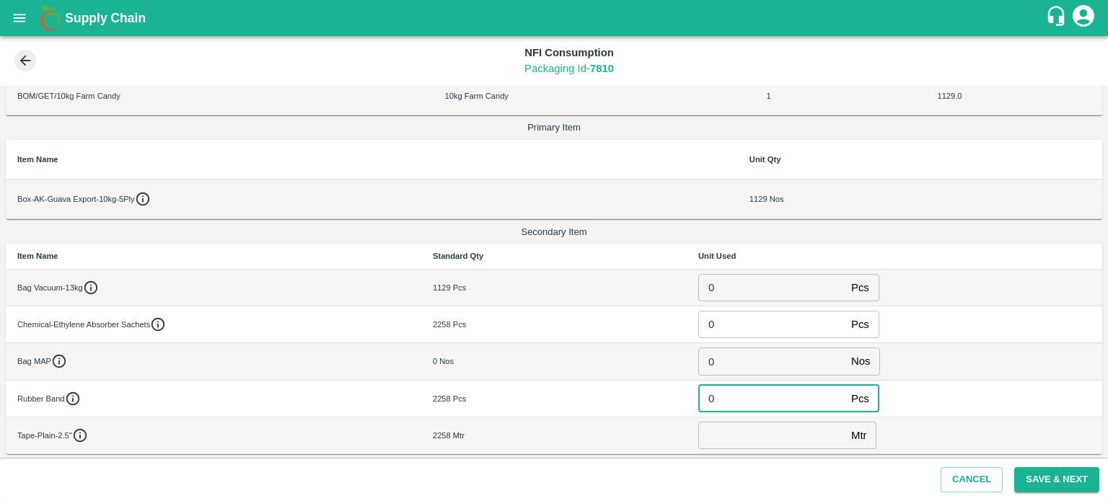
type input "0"
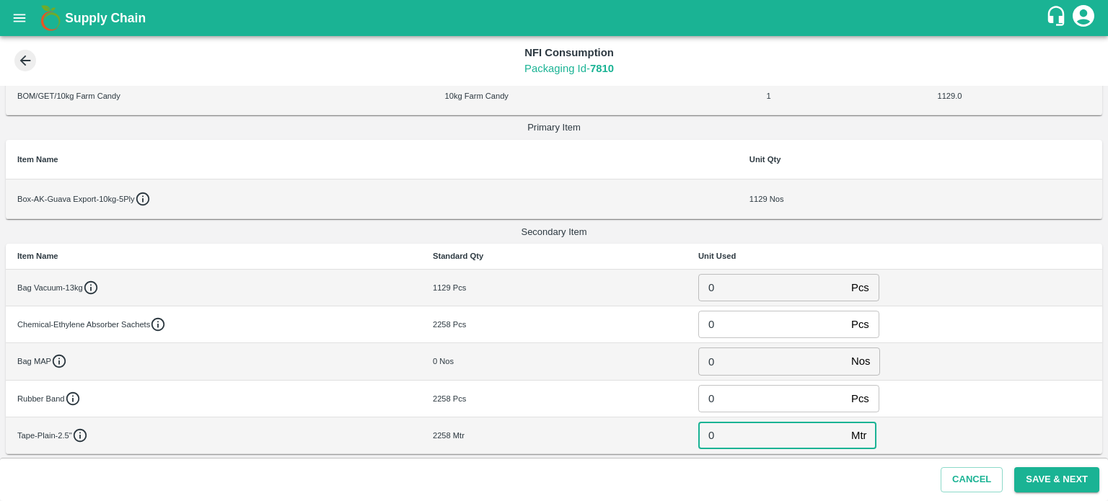
type input "0"
click at [1058, 478] on button "Save & Next" at bounding box center [1056, 479] width 85 height 25
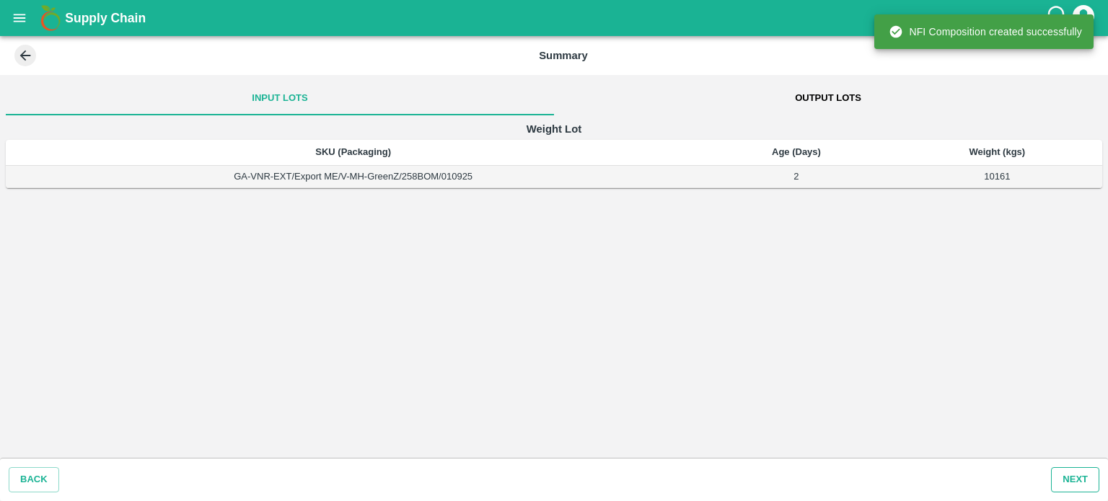
click at [1070, 475] on button "Next" at bounding box center [1075, 479] width 48 height 25
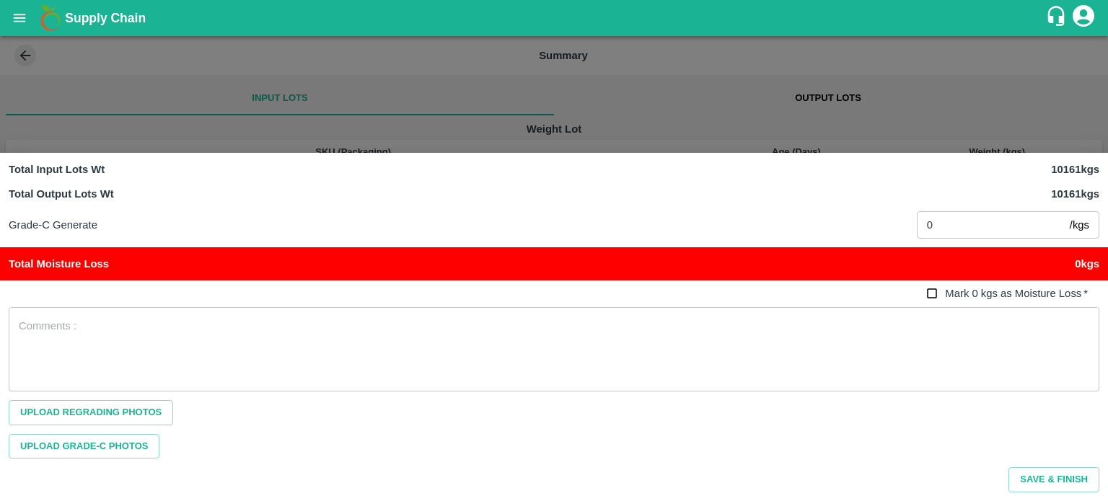
click at [932, 293] on input "Mark 0 kgs as Moisture Loss   *" at bounding box center [932, 293] width 27 height 27
checkbox input "true"
click at [1044, 474] on button "Save & Finish" at bounding box center [1053, 479] width 91 height 25
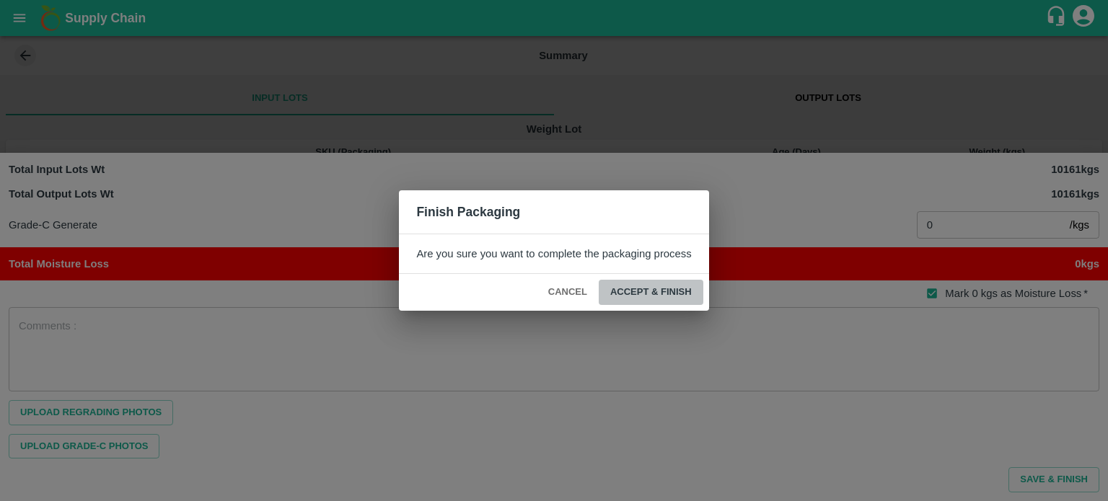
click at [647, 290] on button "ACCEPT & FINISH" at bounding box center [650, 292] width 105 height 25
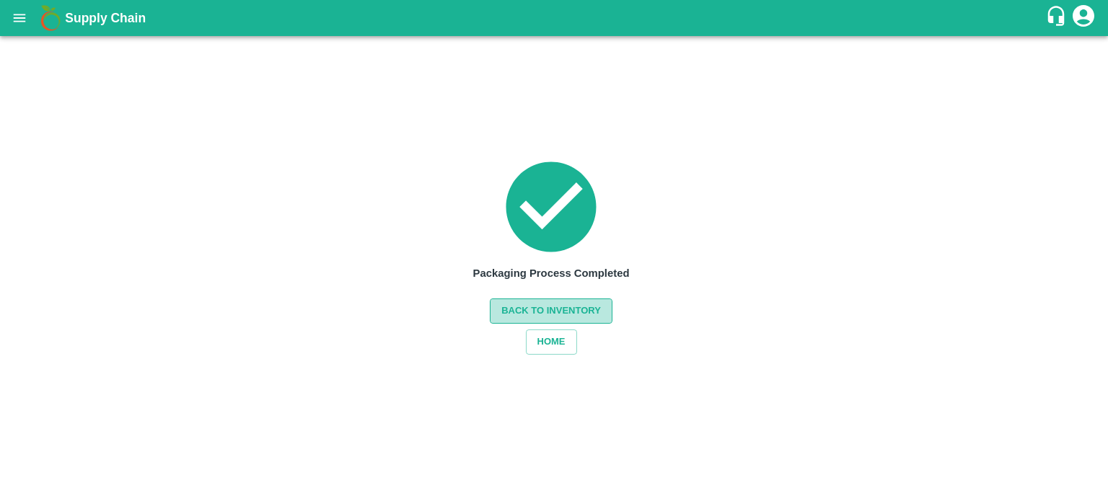
click at [522, 307] on button "Back to Inventory" at bounding box center [551, 311] width 123 height 25
